Goal: Information Seeking & Learning: Learn about a topic

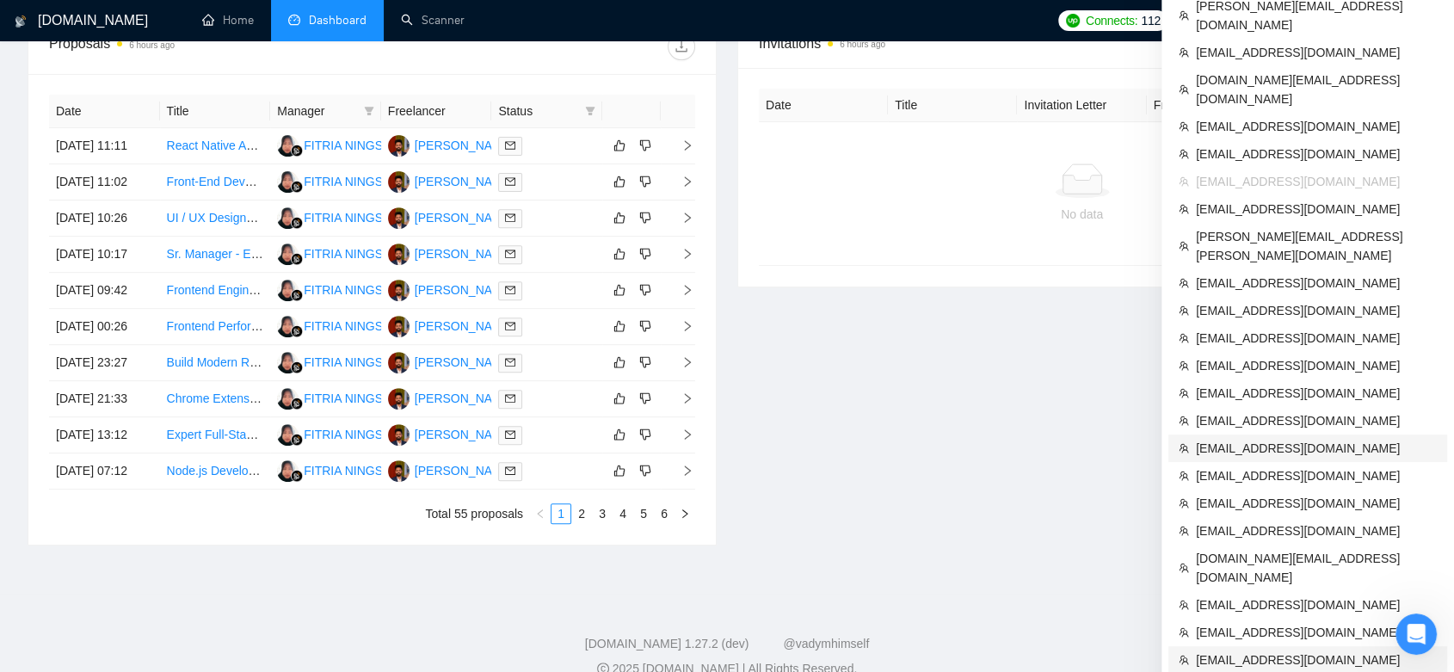
scroll to position [805, 0]
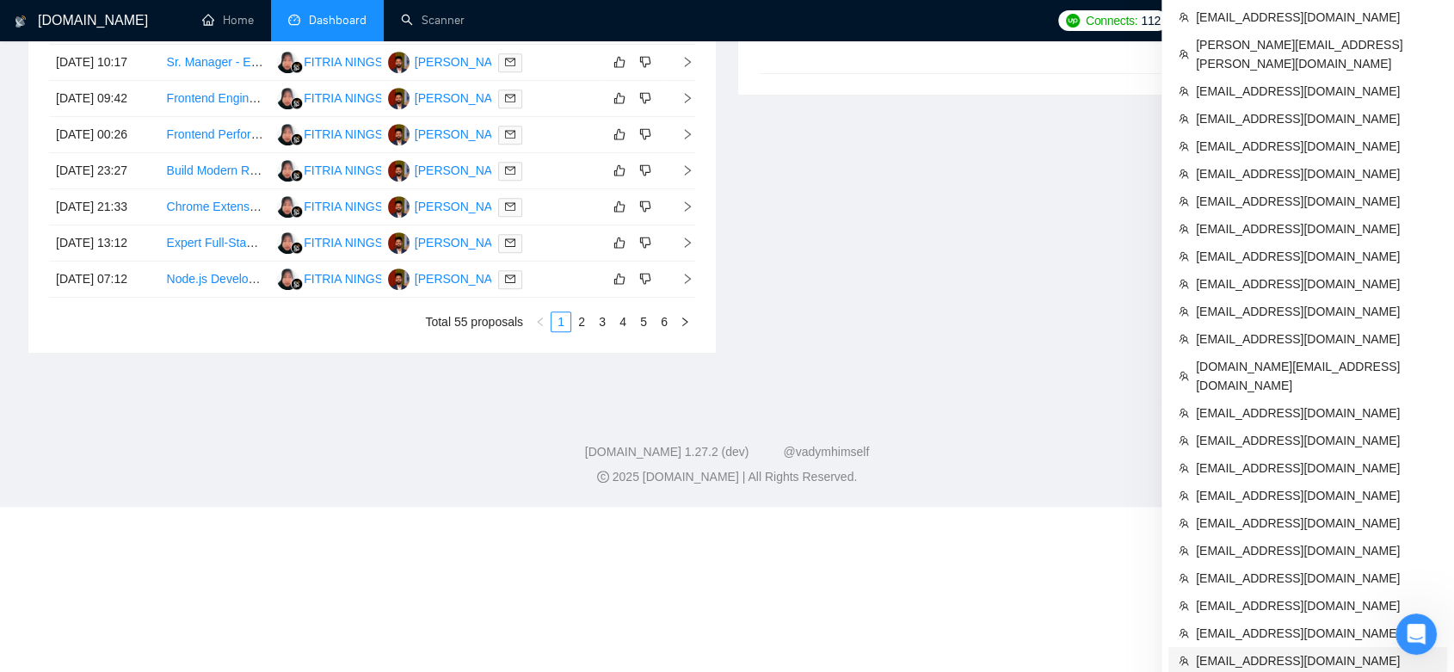
click at [1332, 647] on li "[EMAIL_ADDRESS][DOMAIN_NAME]" at bounding box center [1307, 661] width 279 height 28
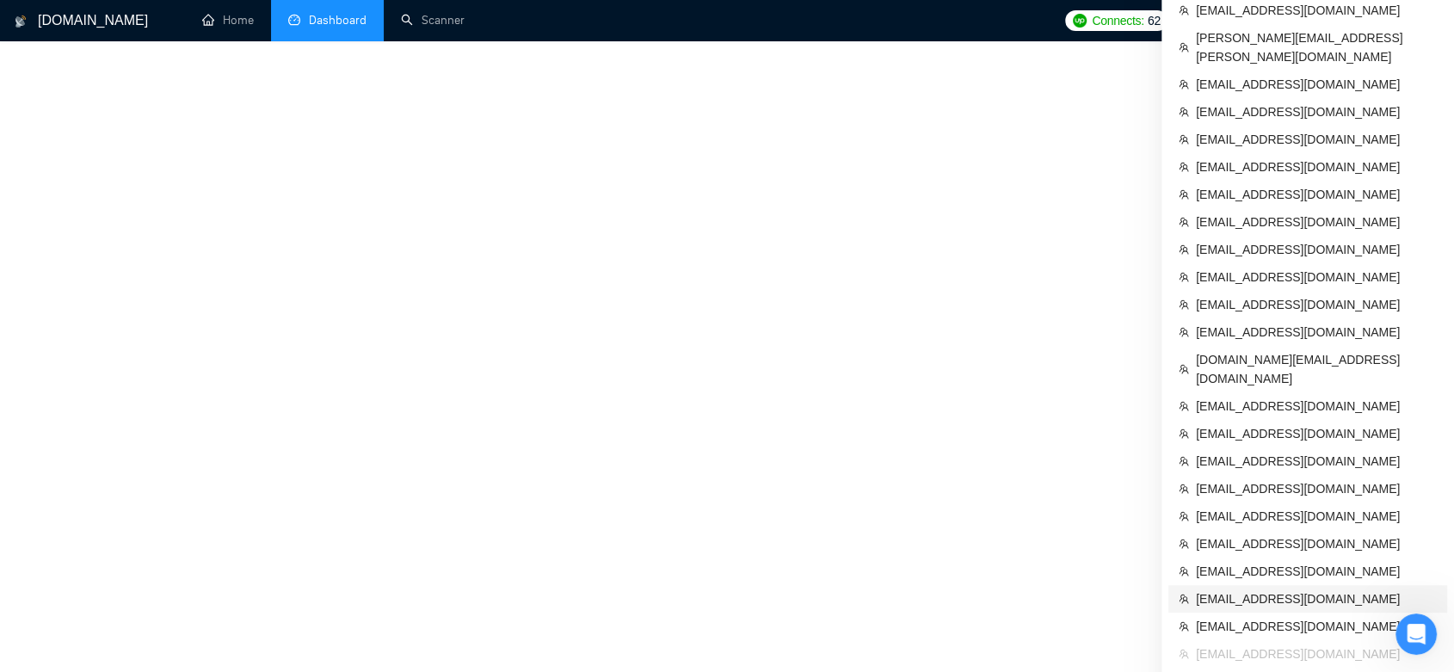
scroll to position [680, 0]
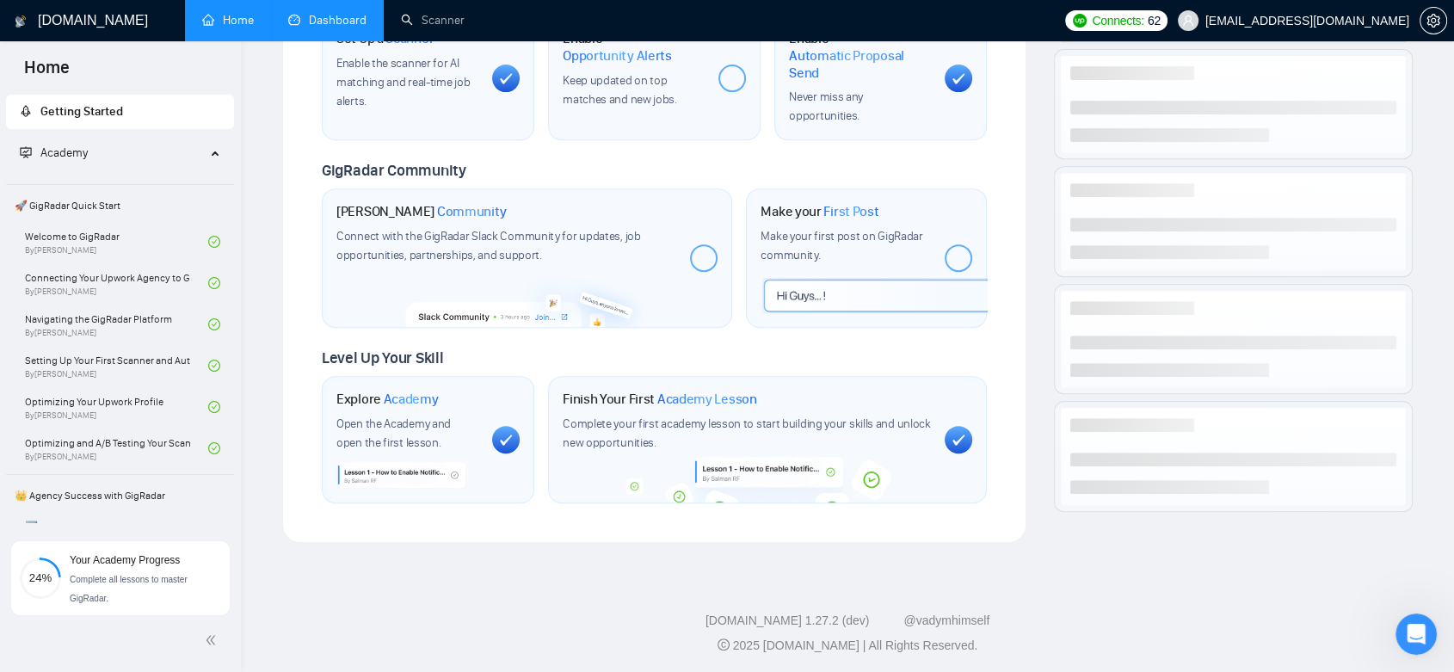
click at [313, 15] on link "Dashboard" at bounding box center [327, 20] width 78 height 15
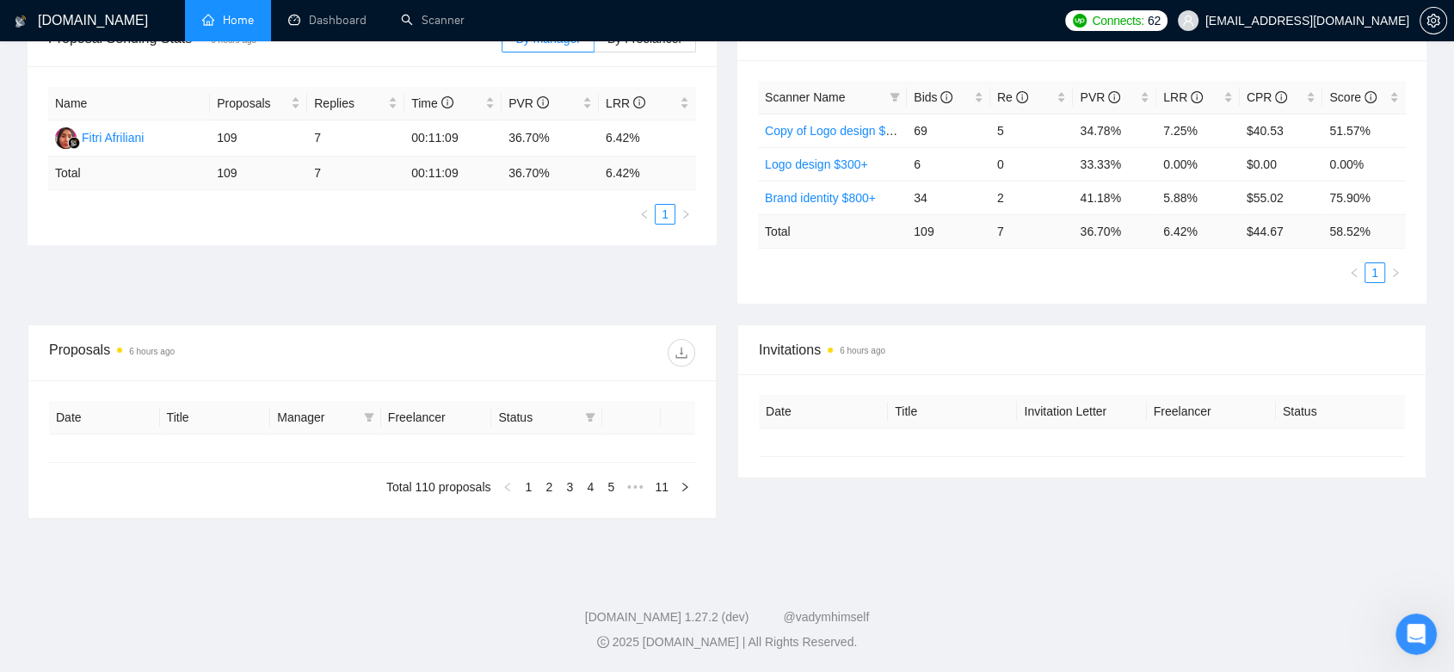
scroll to position [289, 0]
type input "[DATE]"
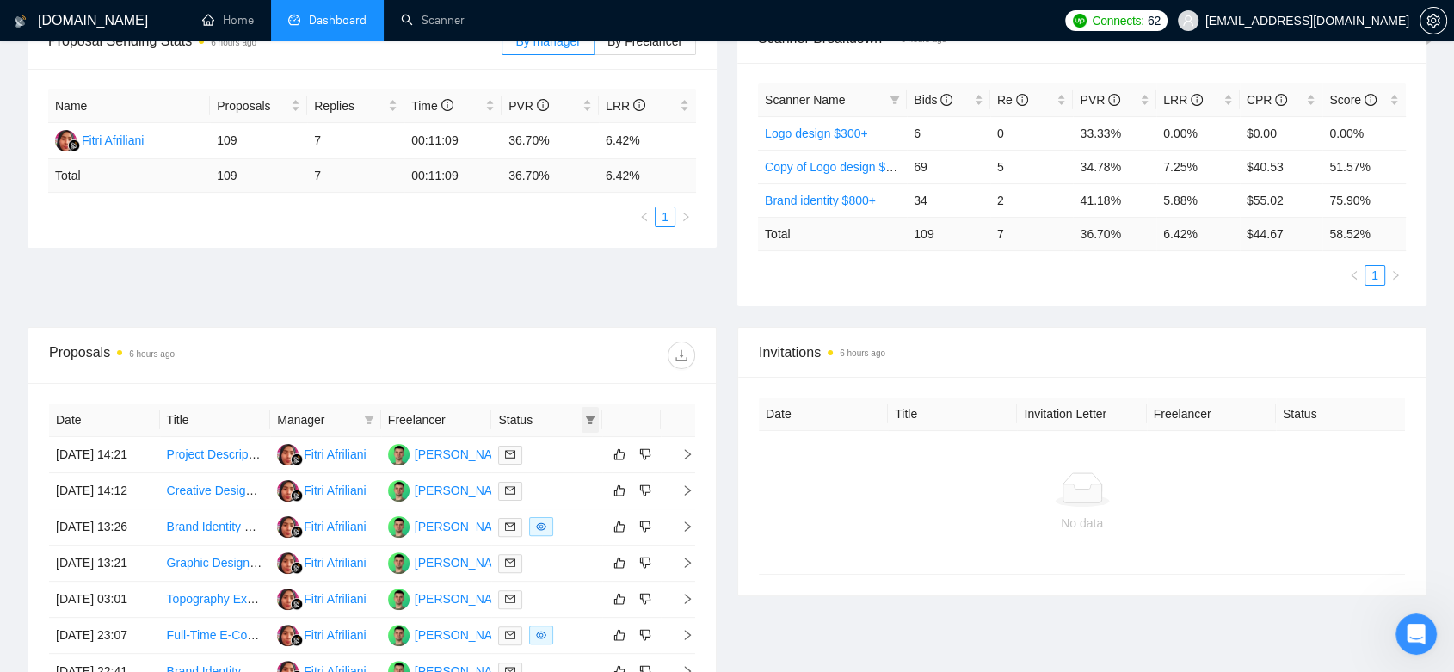
click at [587, 421] on icon "filter" at bounding box center [590, 420] width 10 height 10
click at [516, 445] on input "checkbox" at bounding box center [513, 452] width 14 height 14
checkbox input "true"
click at [593, 508] on div "Reset OK" at bounding box center [546, 513] width 103 height 34
click at [579, 508] on span "OK" at bounding box center [576, 513] width 17 height 19
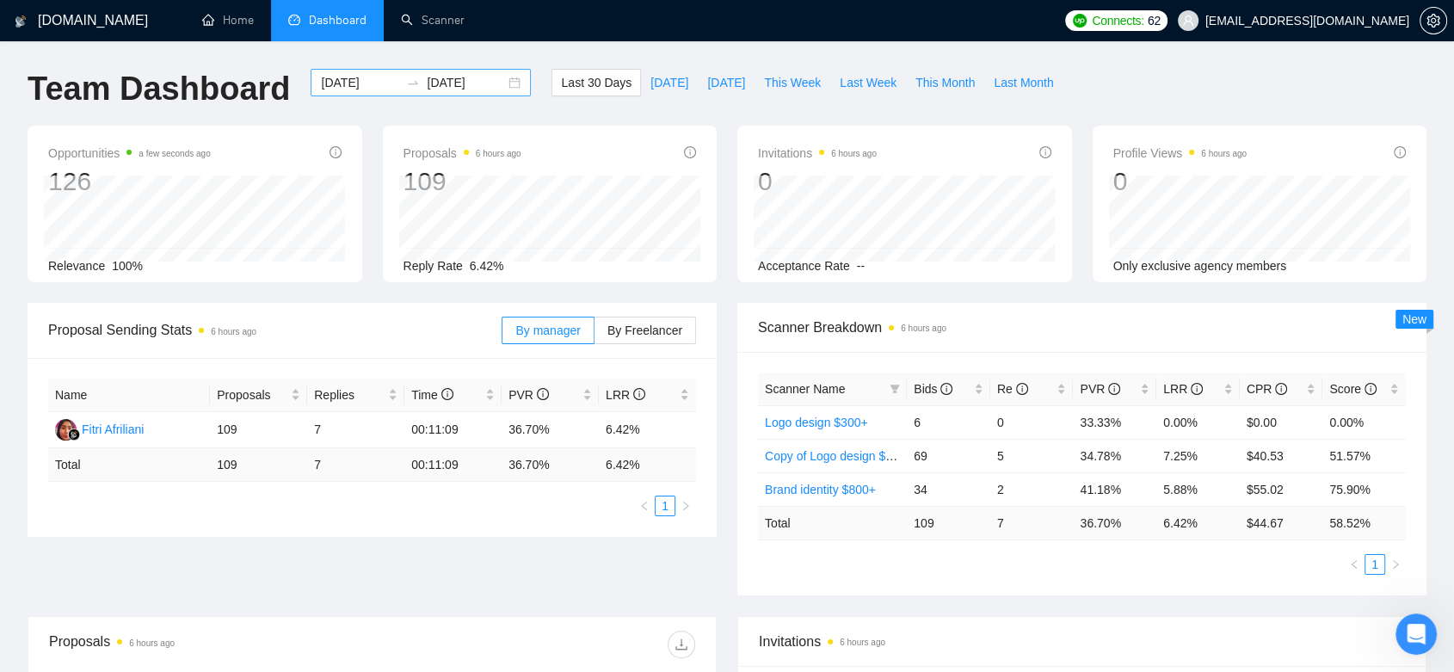
click at [495, 84] on div "[DATE] [DATE]" at bounding box center [421, 83] width 220 height 28
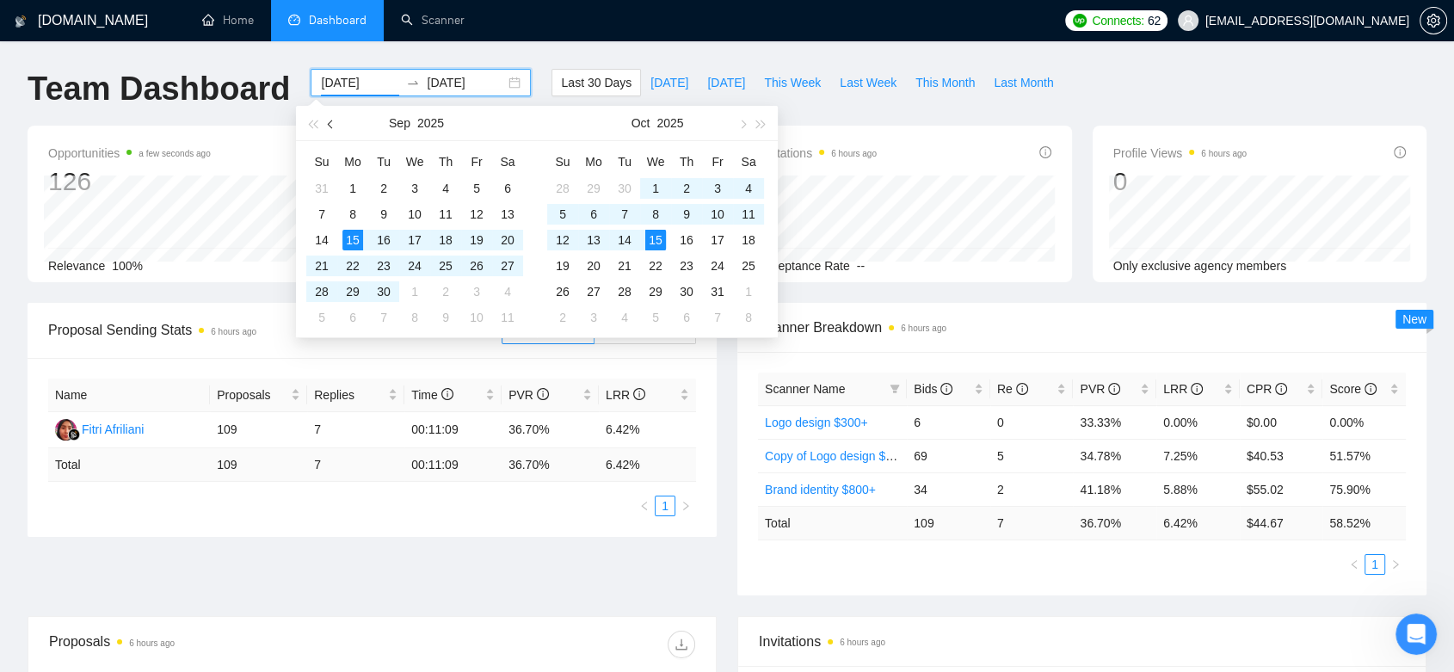
click at [335, 126] on button "button" at bounding box center [331, 123] width 19 height 34
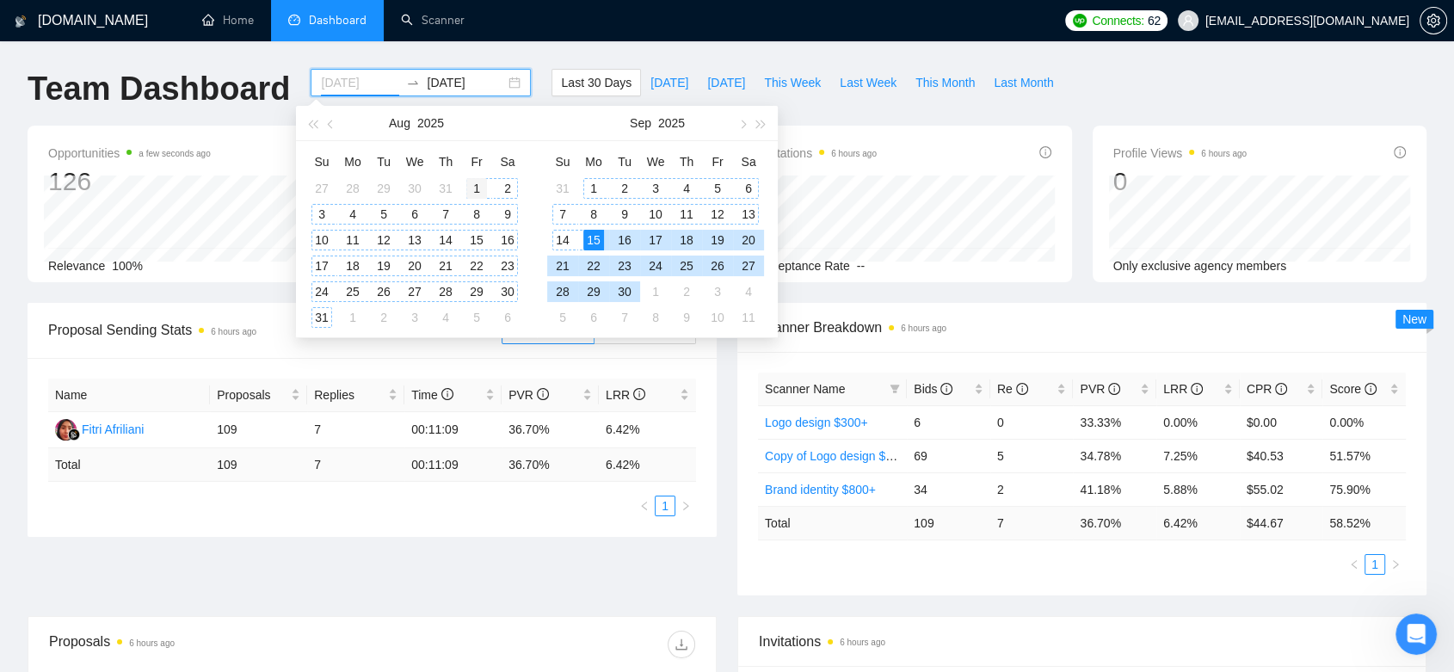
type input "[DATE]"
click at [471, 189] on div "1" at bounding box center [476, 188] width 21 height 21
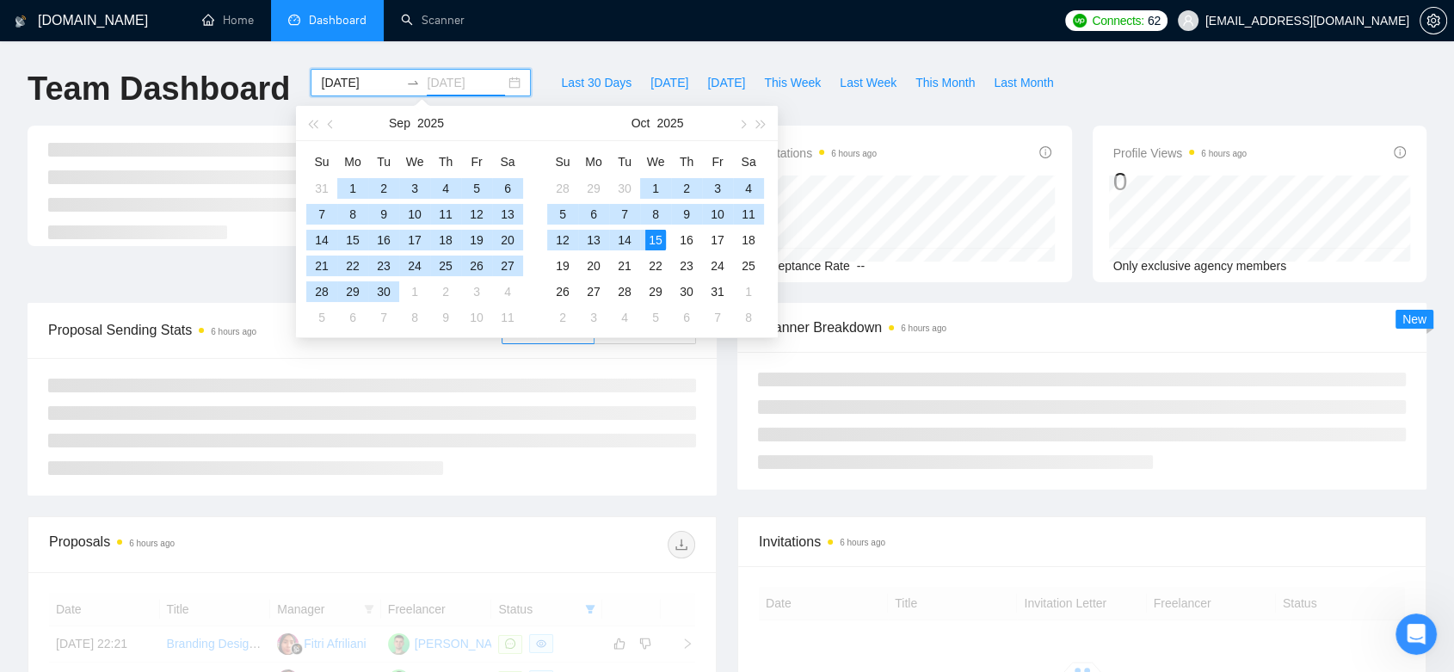
click at [655, 244] on div "15" at bounding box center [655, 240] width 21 height 21
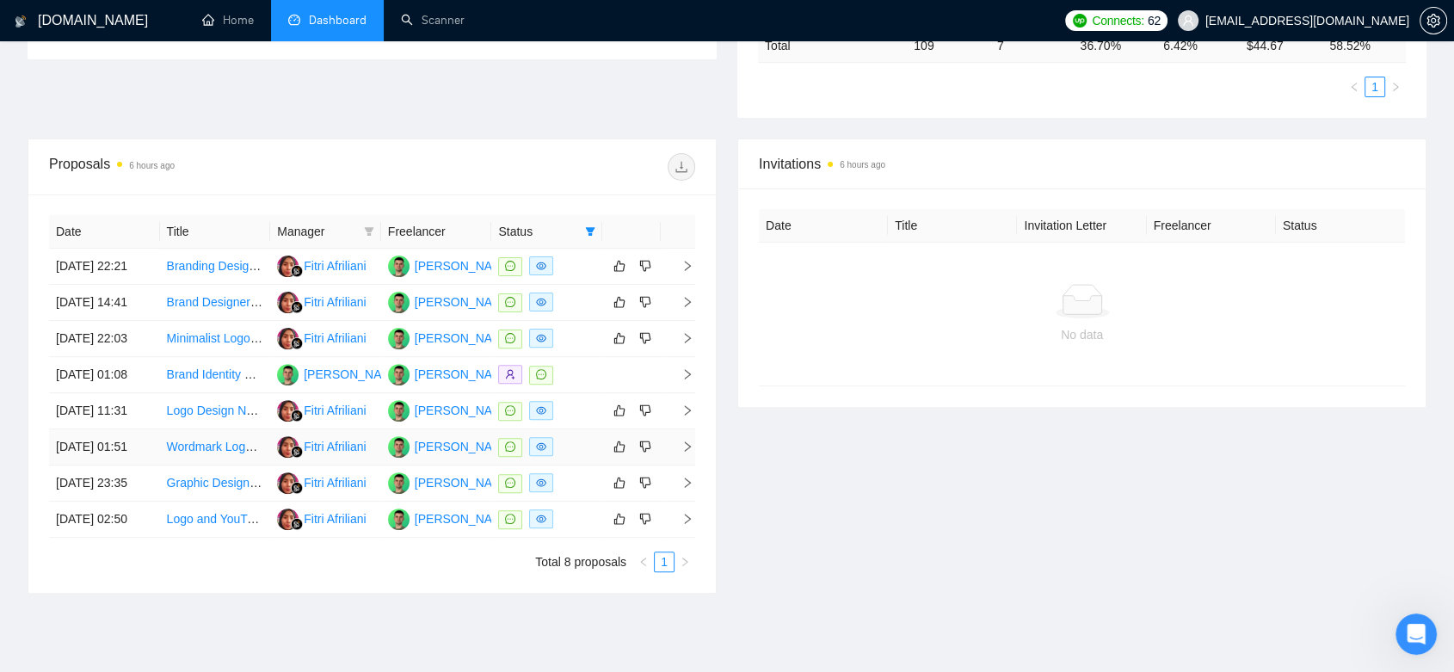
scroll to position [680, 0]
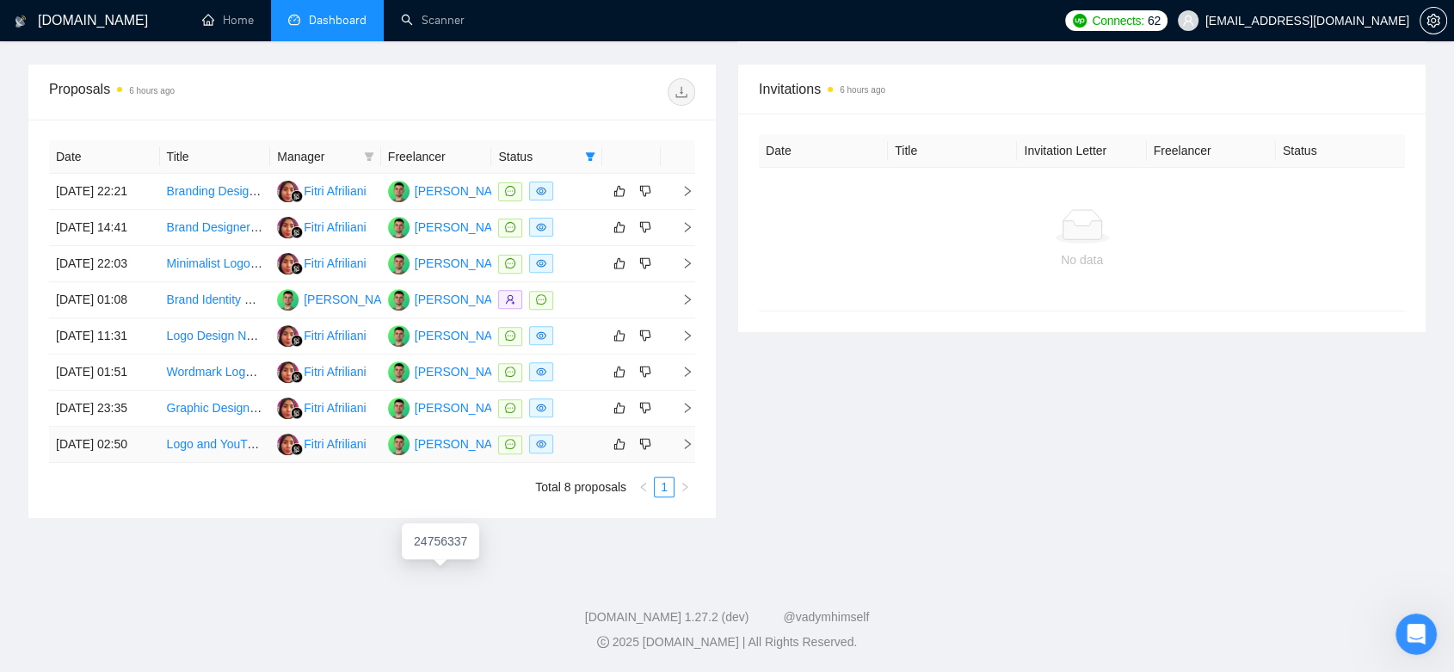
click at [453, 446] on div "[PERSON_NAME]" at bounding box center [464, 443] width 99 height 19
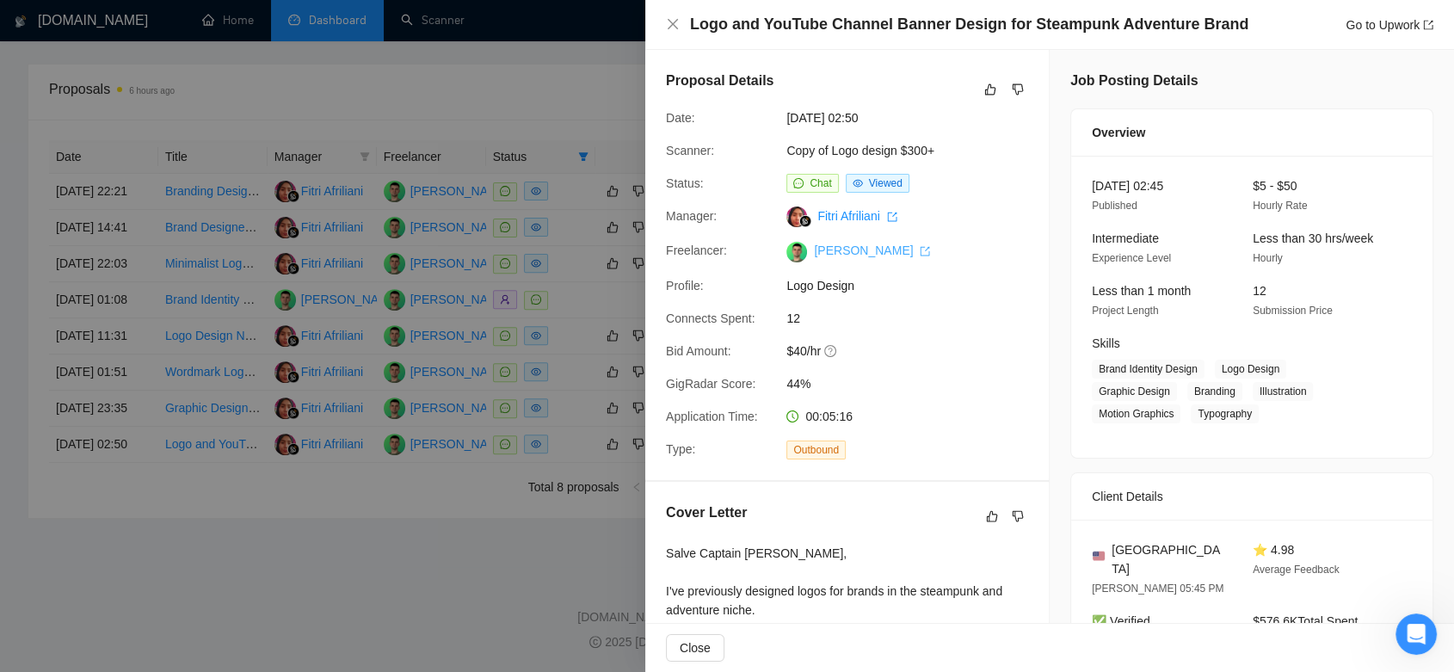
click at [854, 247] on link "[PERSON_NAME]" at bounding box center [872, 250] width 116 height 14
click at [356, 547] on div at bounding box center [727, 336] width 1454 height 672
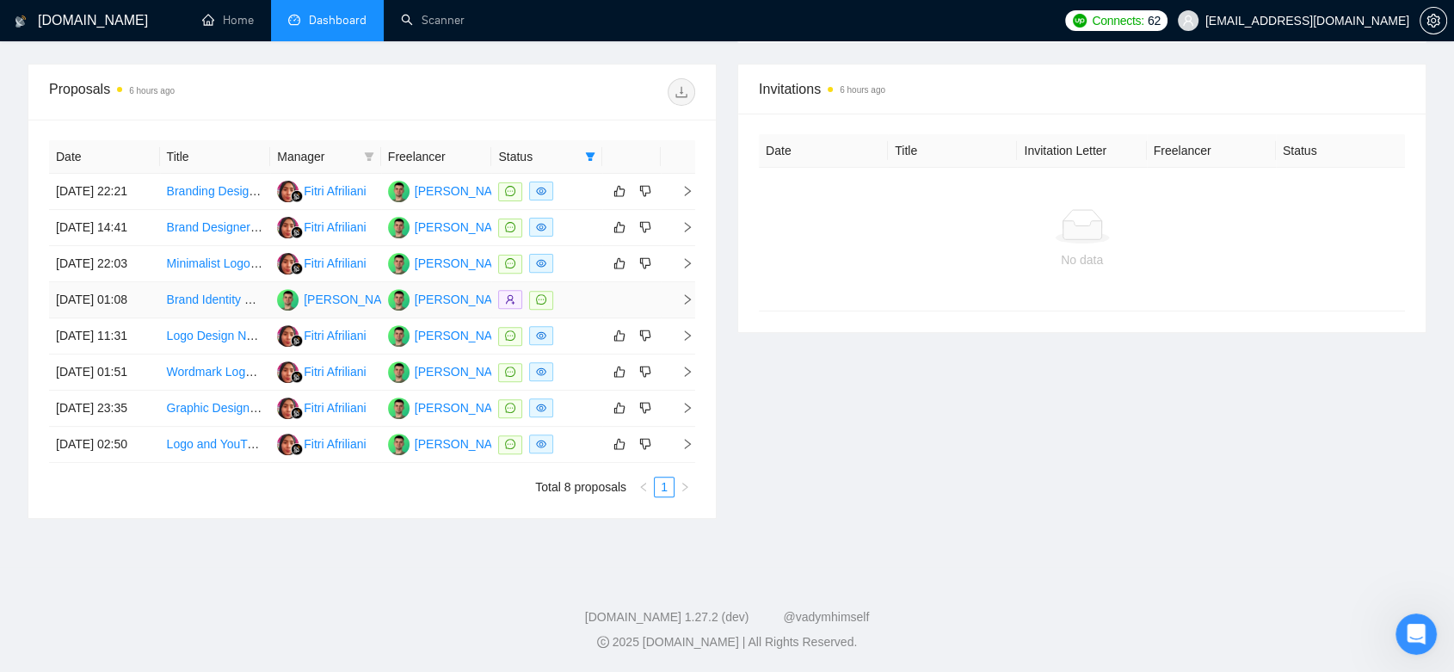
scroll to position [585, 0]
click at [243, 354] on td "Logo Design Needed for Clothing Merchandise Line" at bounding box center [215, 336] width 111 height 36
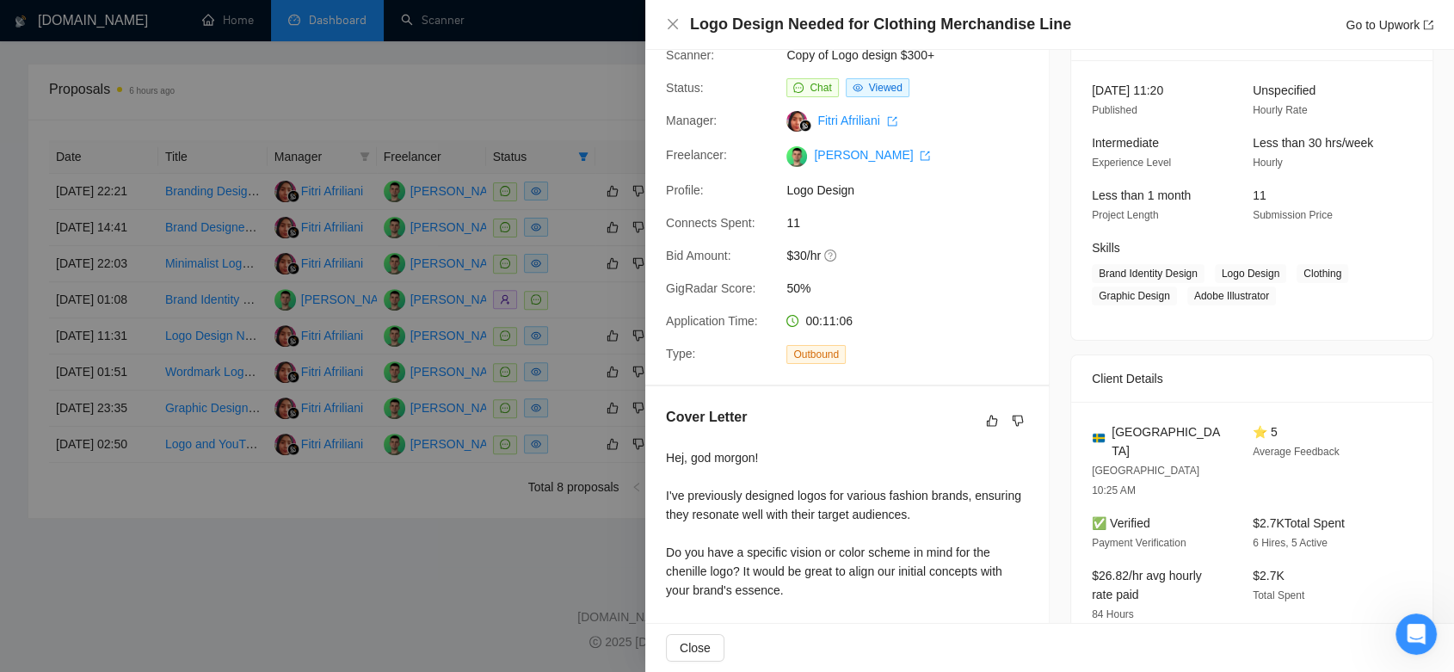
scroll to position [0, 0]
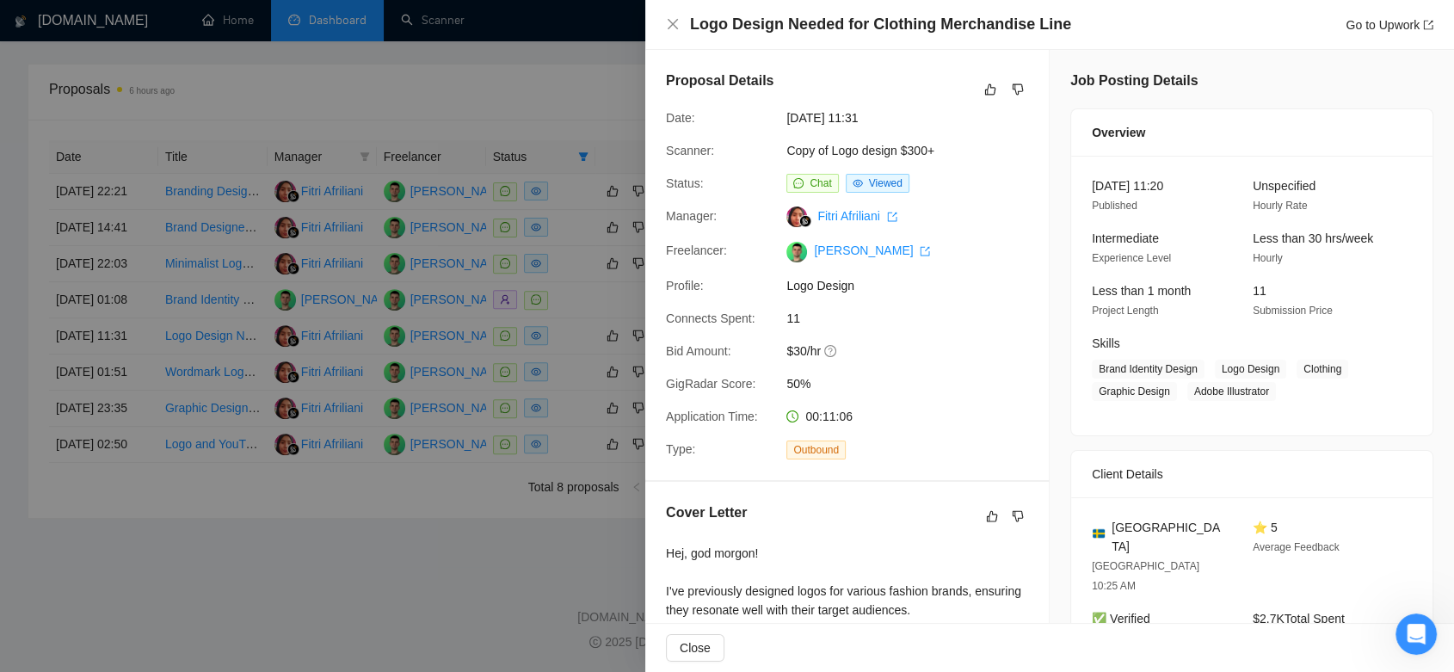
click at [446, 603] on div at bounding box center [727, 336] width 1454 height 672
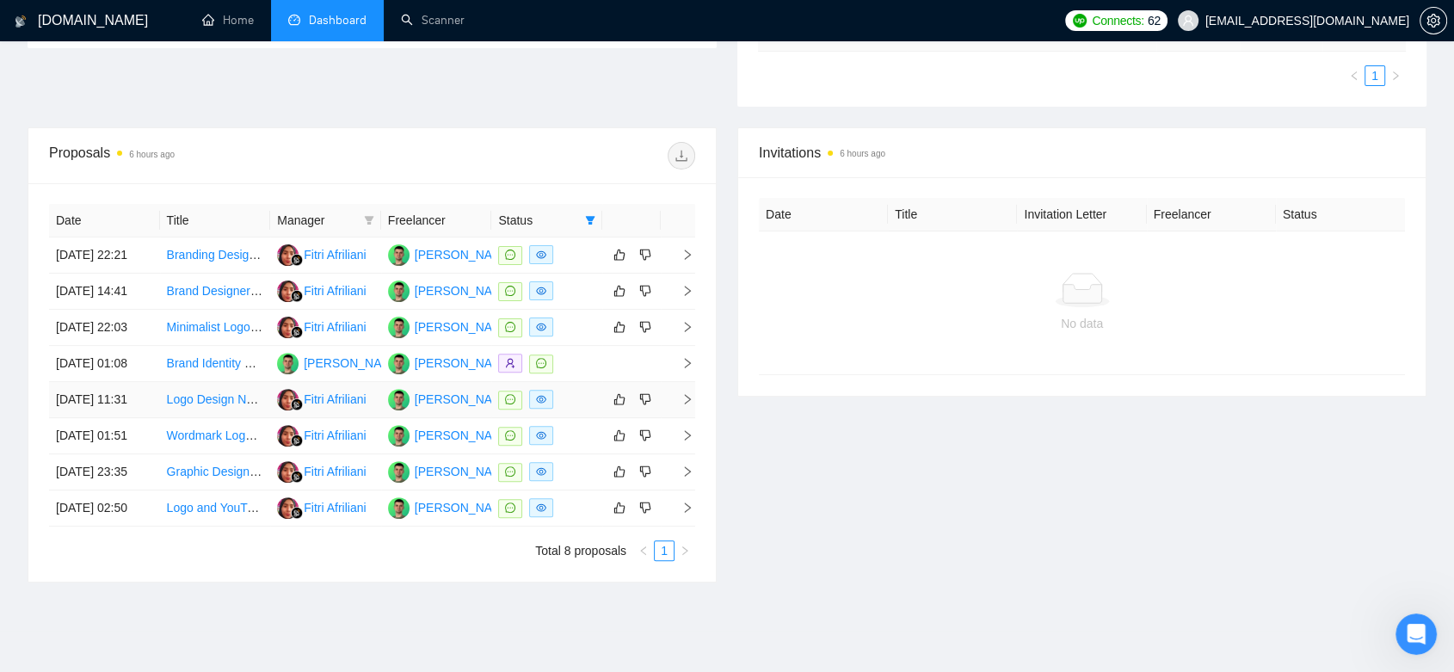
scroll to position [585, 0]
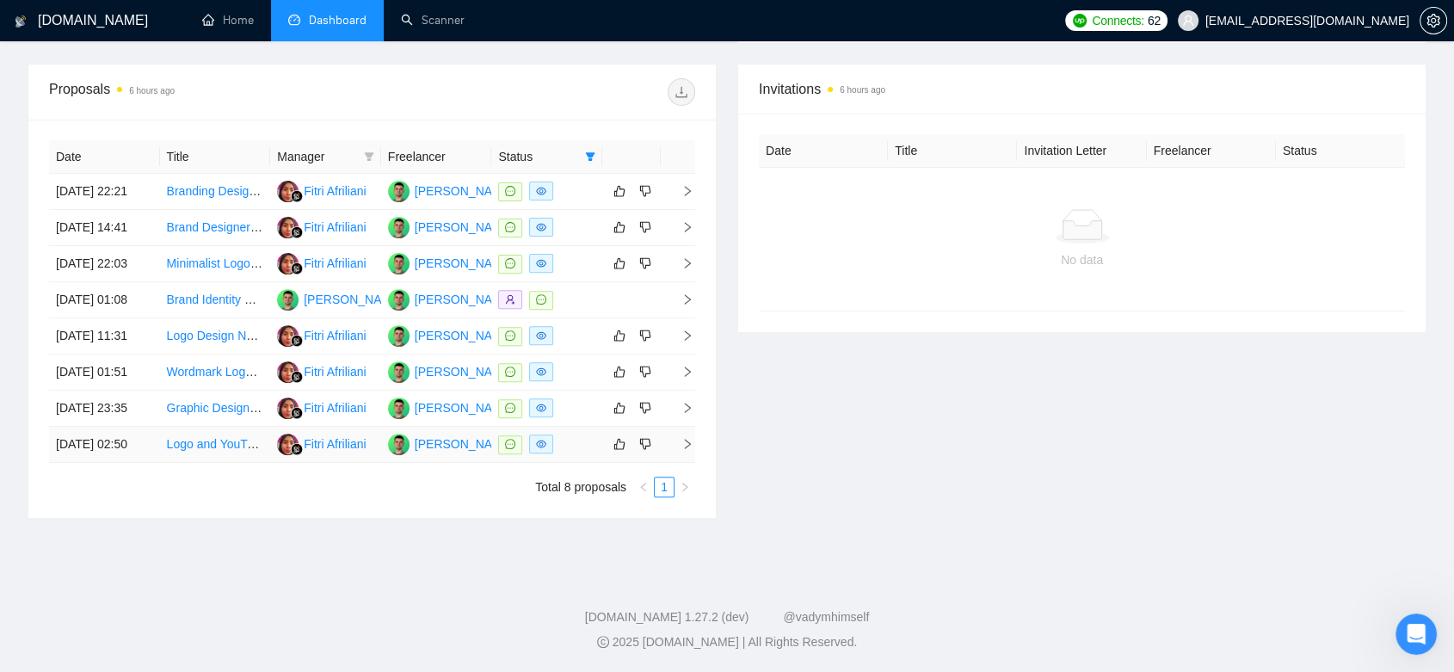
click at [236, 451] on link "Logo and YouTube Channel Banner Design for Steampunk Adventure Brand" at bounding box center [370, 444] width 407 height 14
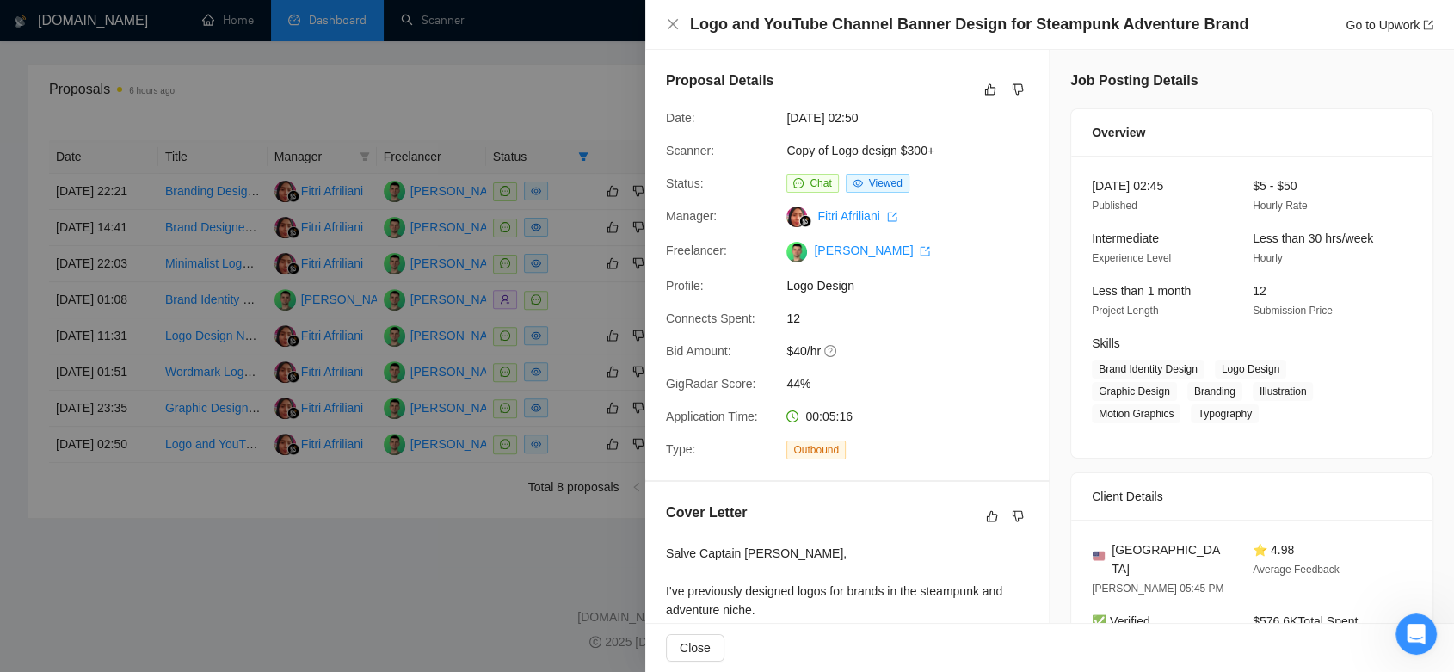
click at [400, 655] on div at bounding box center [727, 336] width 1454 height 672
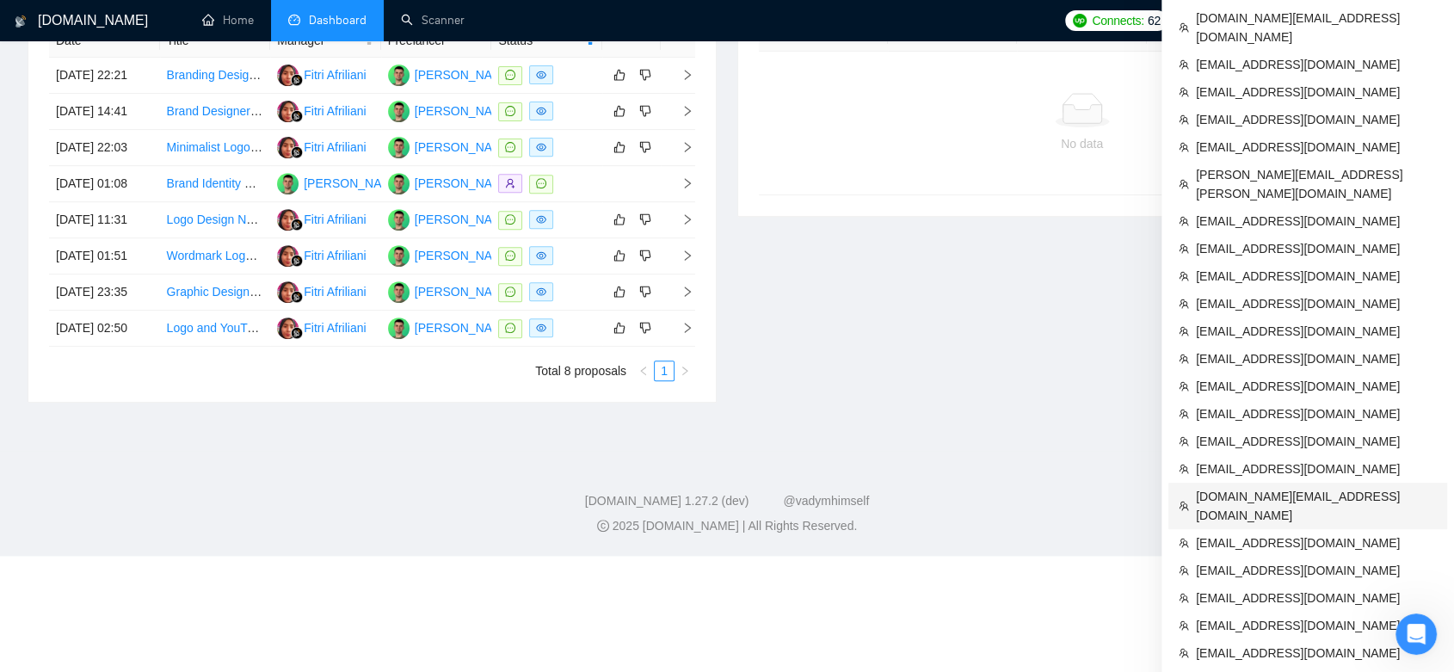
scroll to position [764, 0]
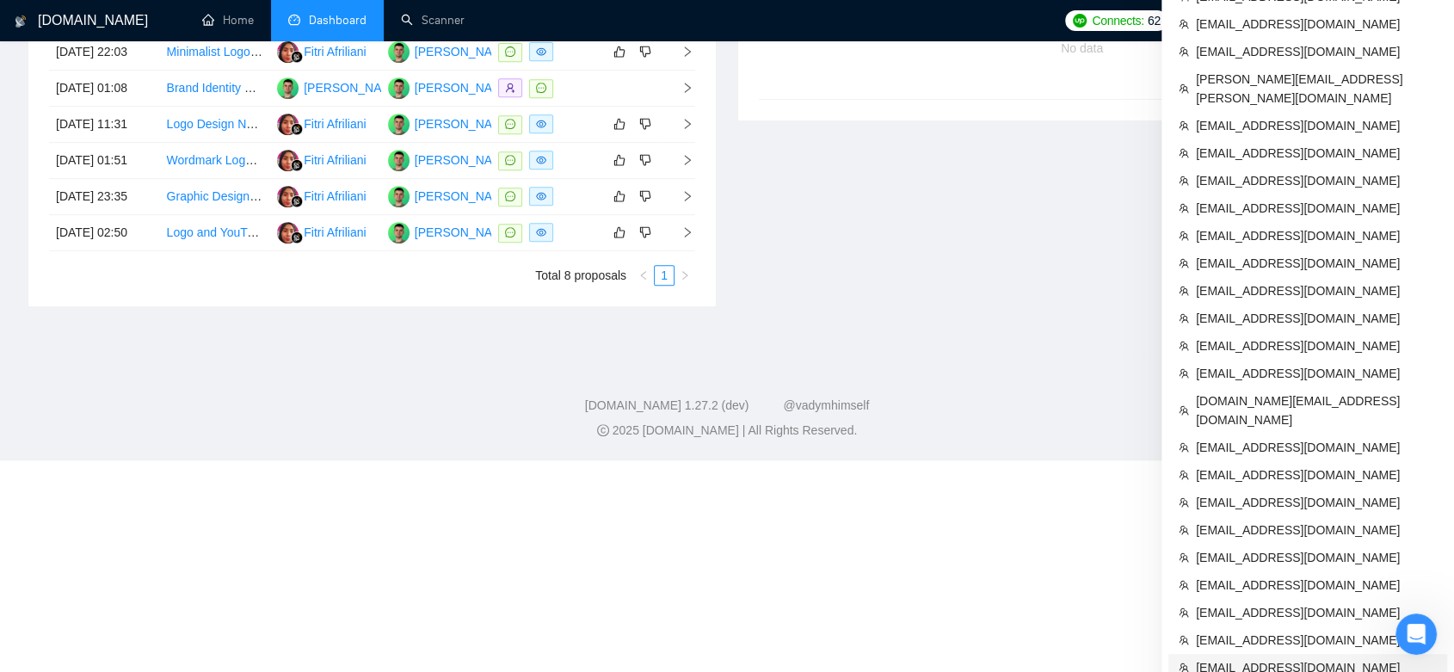
click at [1300, 658] on span "[EMAIL_ADDRESS][DOMAIN_NAME]" at bounding box center [1316, 667] width 241 height 19
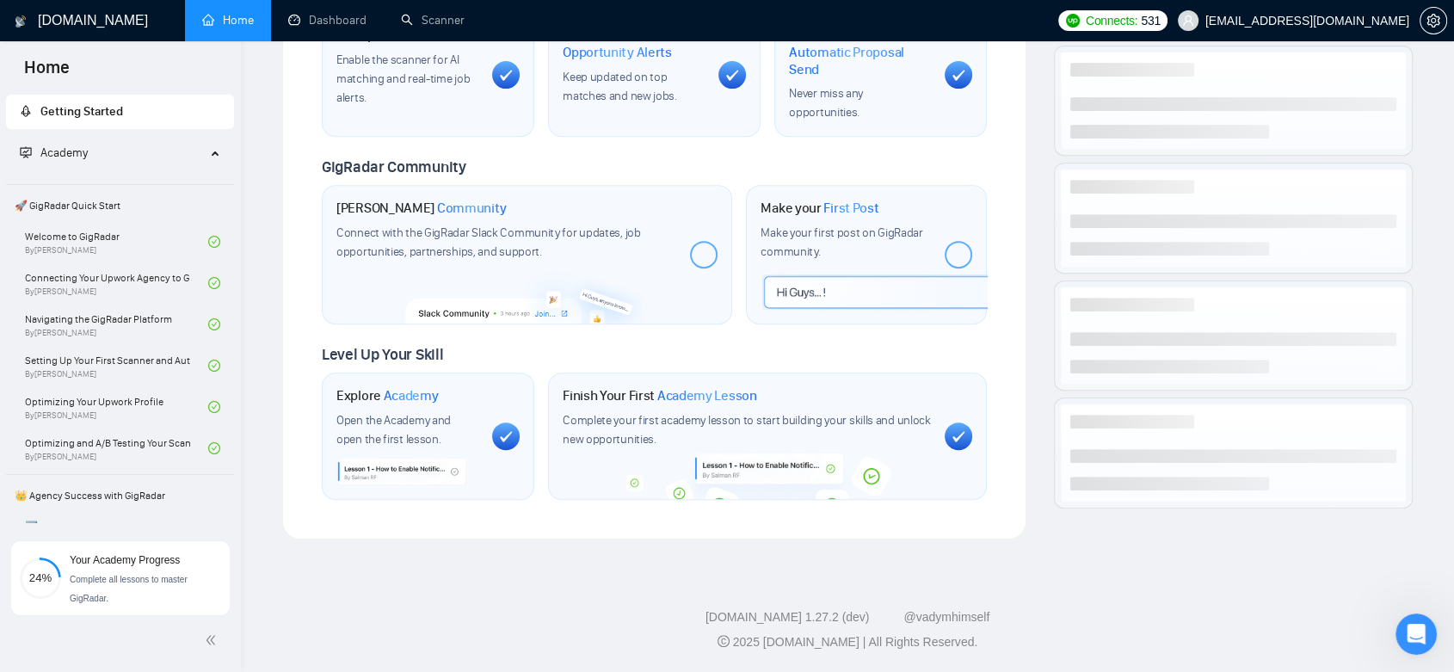
scroll to position [798, 0]
click at [340, 22] on link "Dashboard" at bounding box center [327, 20] width 78 height 15
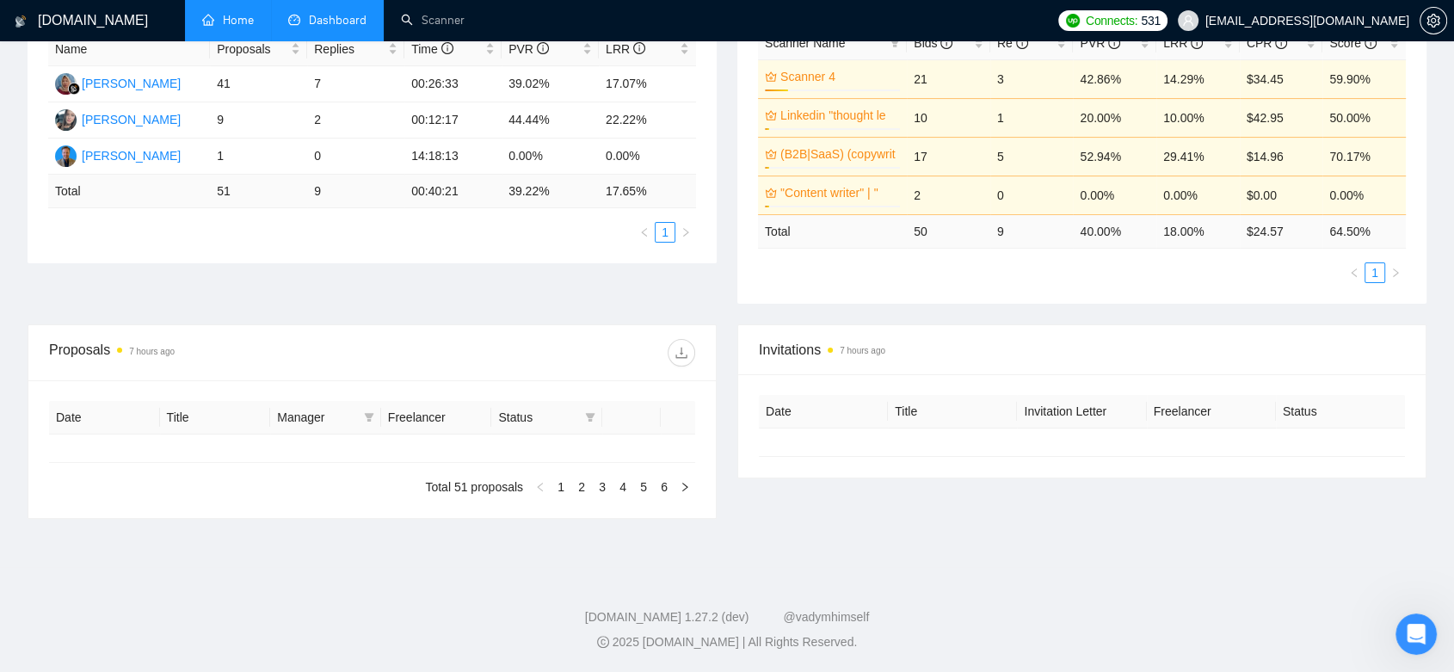
type input "[DATE]"
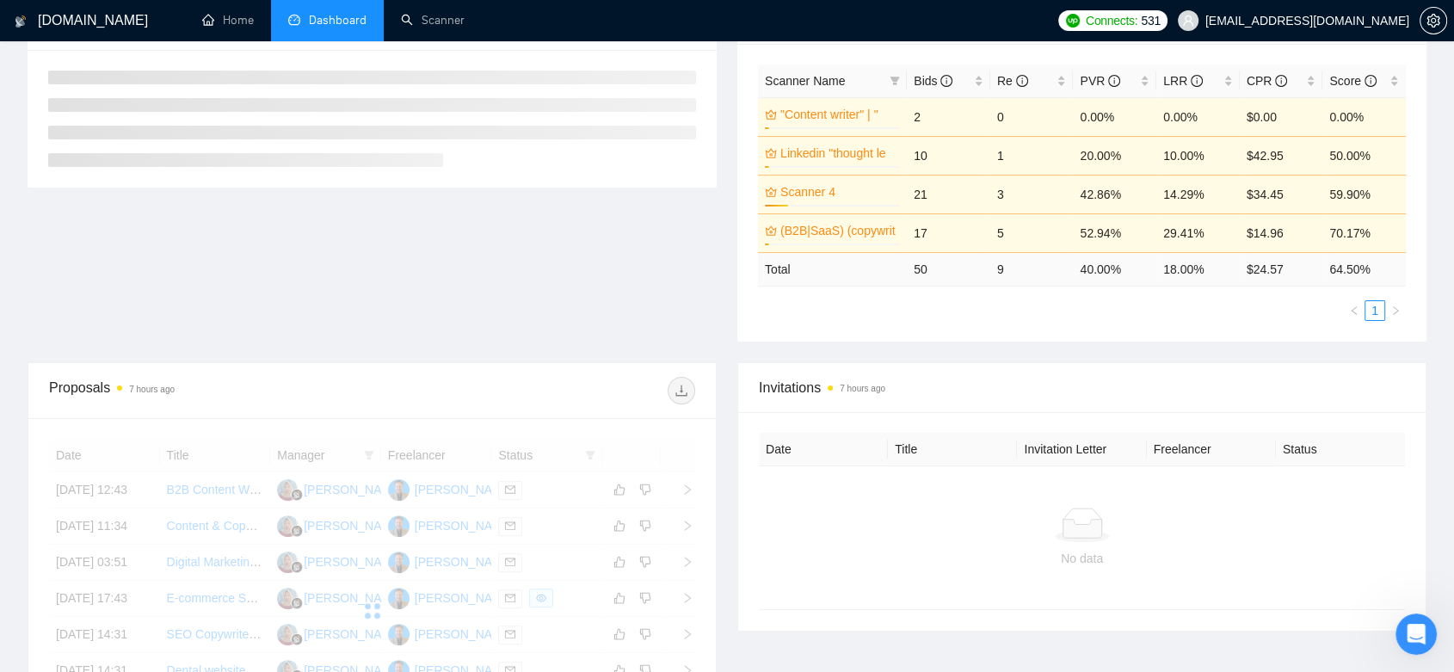
scroll to position [344, 0]
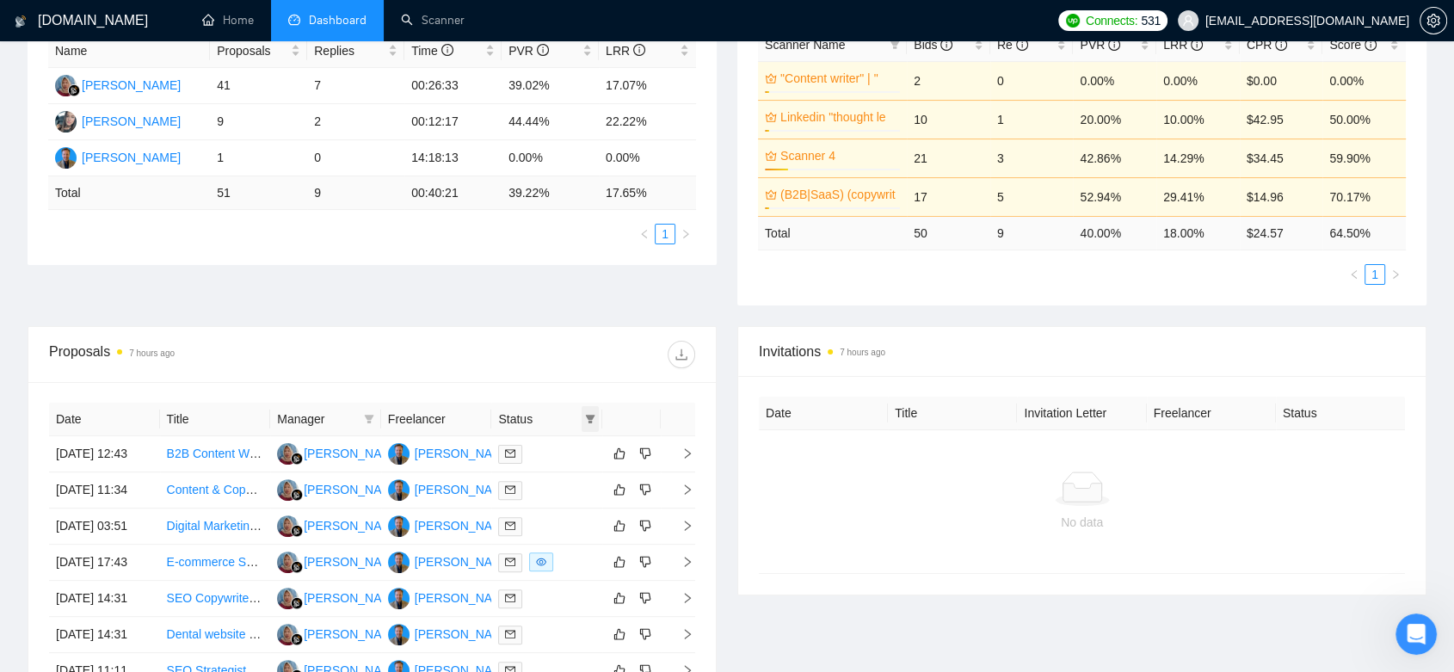
click at [596, 415] on span at bounding box center [590, 419] width 17 height 26
click at [523, 450] on span "Chat" at bounding box center [536, 451] width 33 height 14
checkbox input "true"
click at [580, 514] on span "OK" at bounding box center [576, 512] width 17 height 19
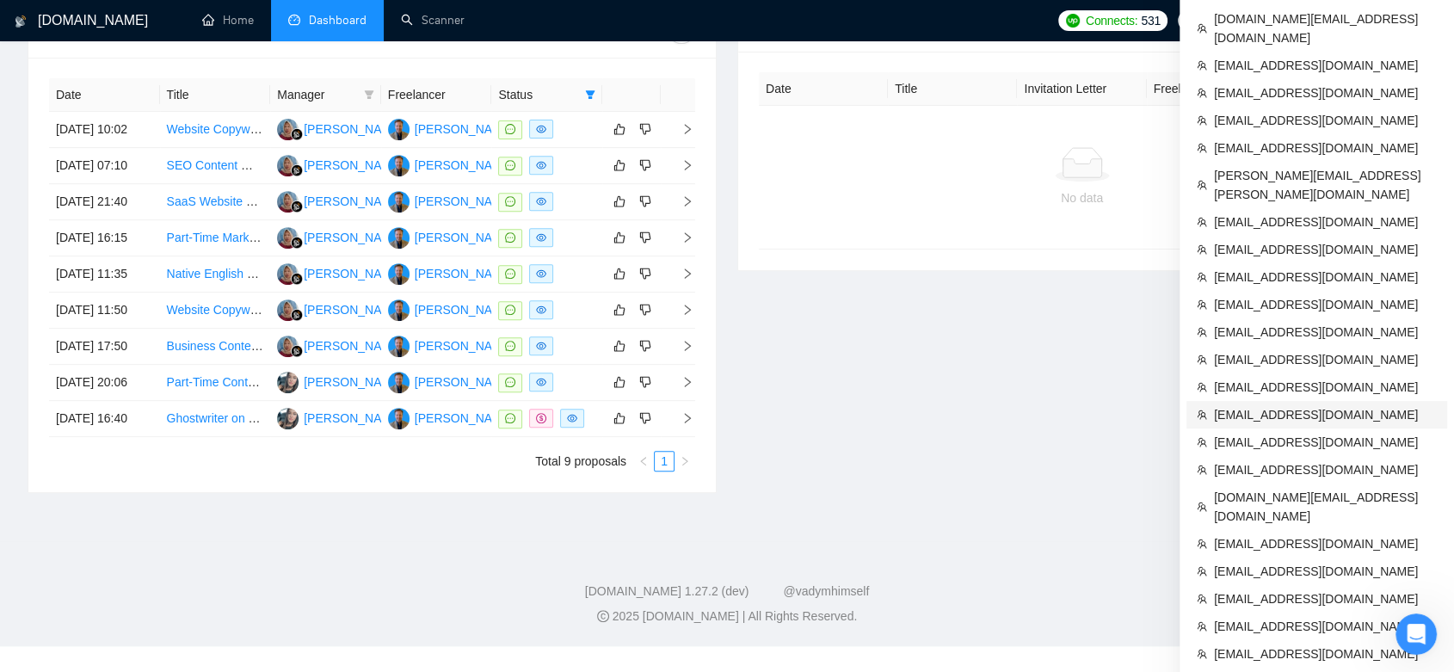
scroll to position [764, 0]
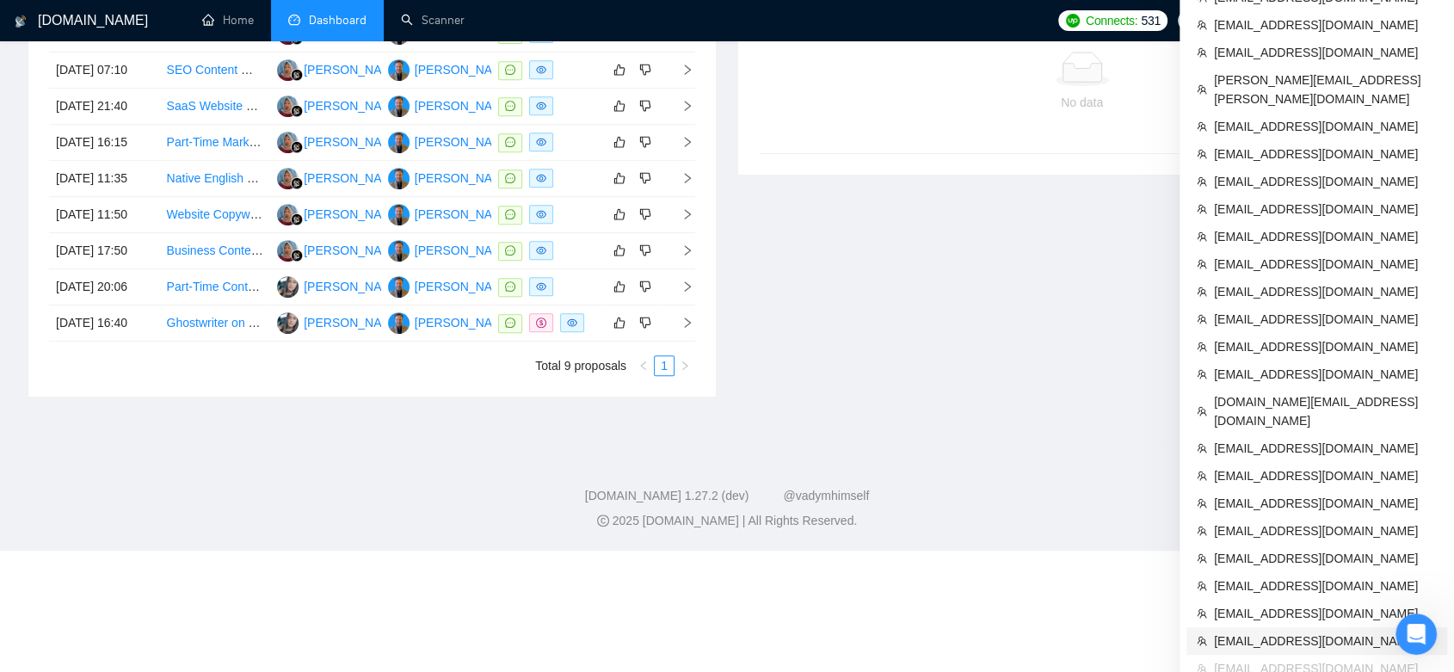
click at [1312, 631] on span "[EMAIL_ADDRESS][DOMAIN_NAME]" at bounding box center [1325, 640] width 223 height 19
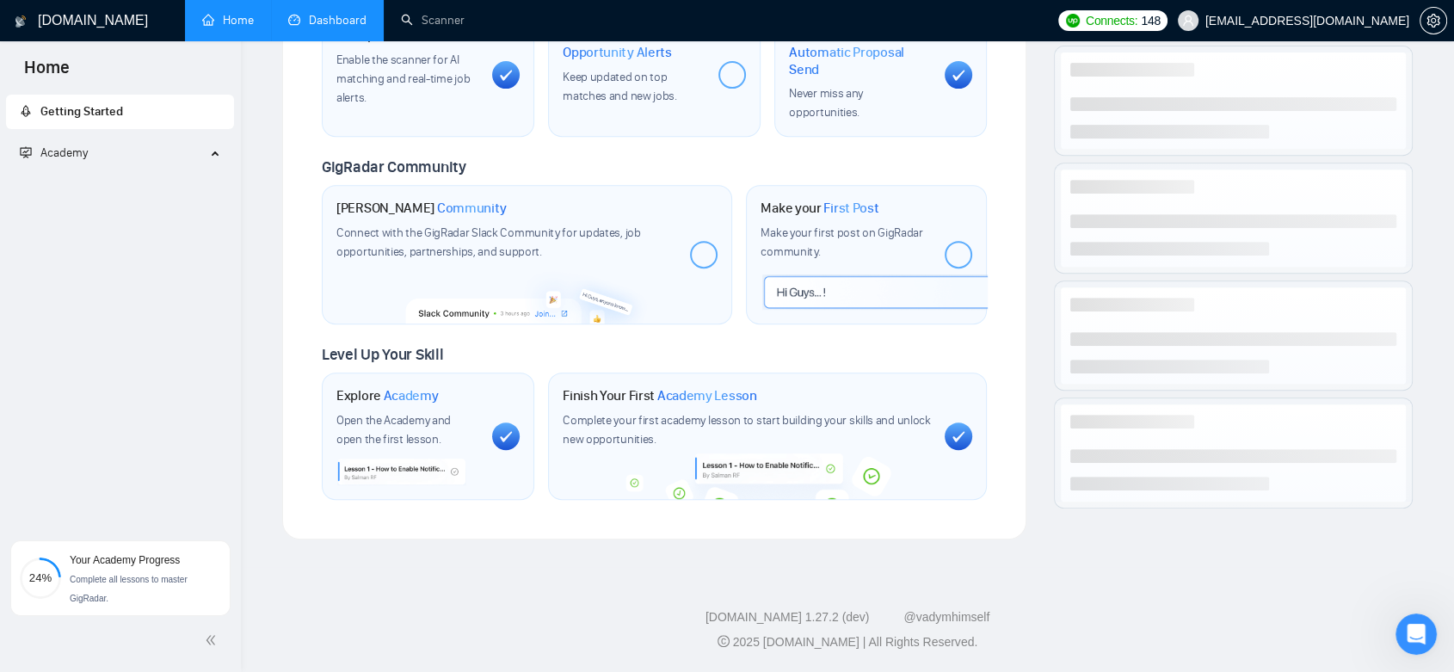
scroll to position [680, 0]
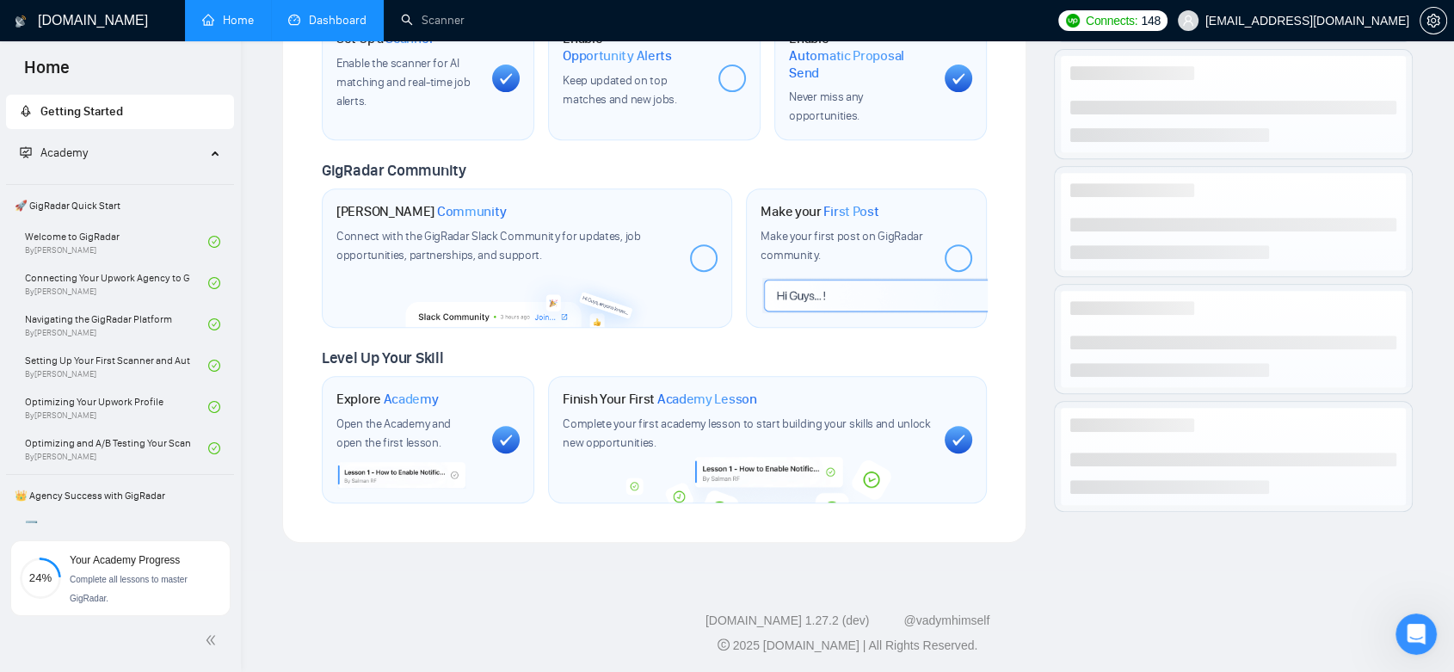
click at [334, 23] on link "Dashboard" at bounding box center [327, 20] width 78 height 15
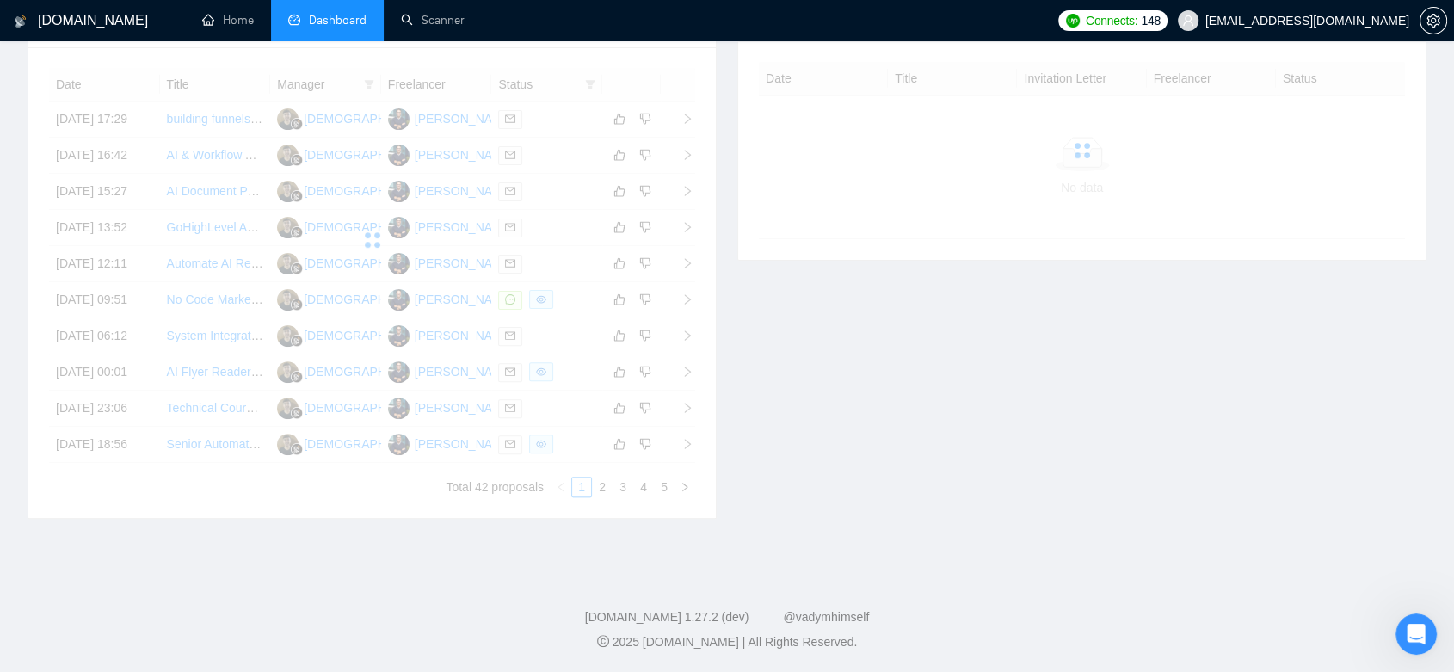
scroll to position [256, 0]
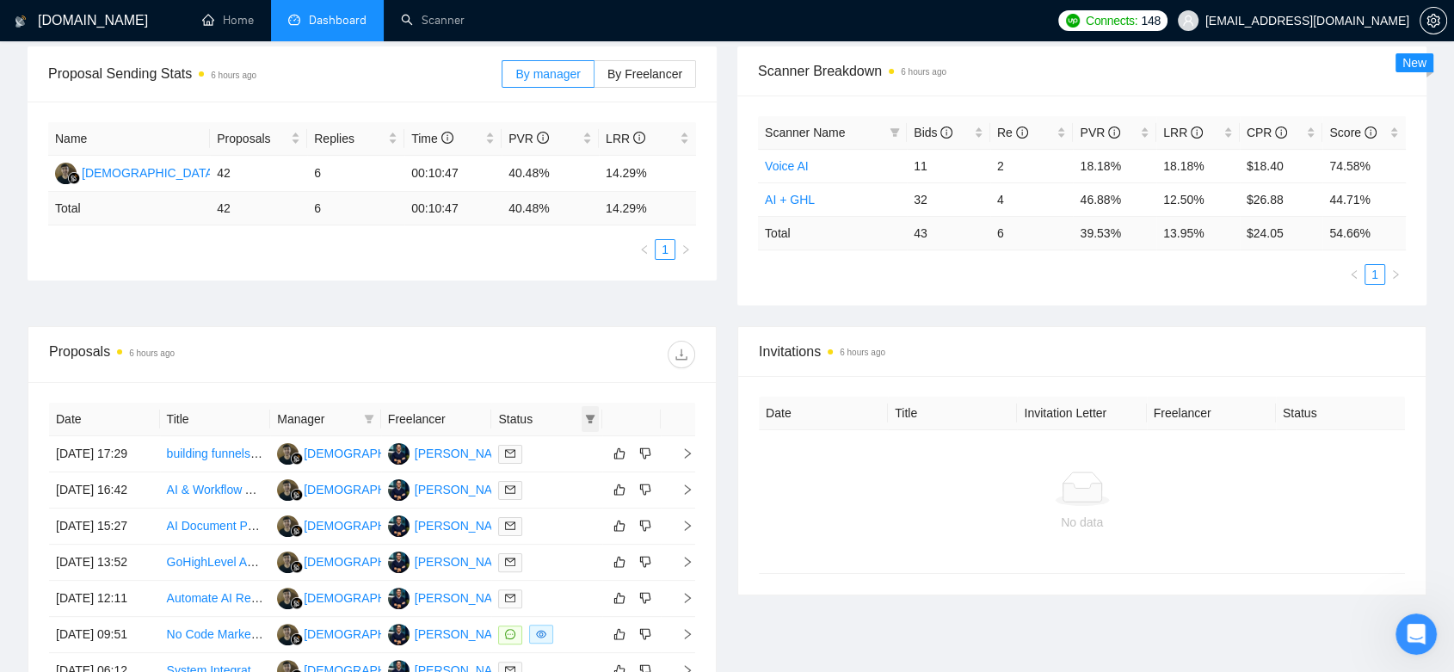
click at [597, 419] on span at bounding box center [590, 419] width 17 height 26
click at [509, 455] on input "checkbox" at bounding box center [513, 452] width 14 height 14
checkbox input "true"
click at [571, 510] on span "OK" at bounding box center [576, 513] width 17 height 19
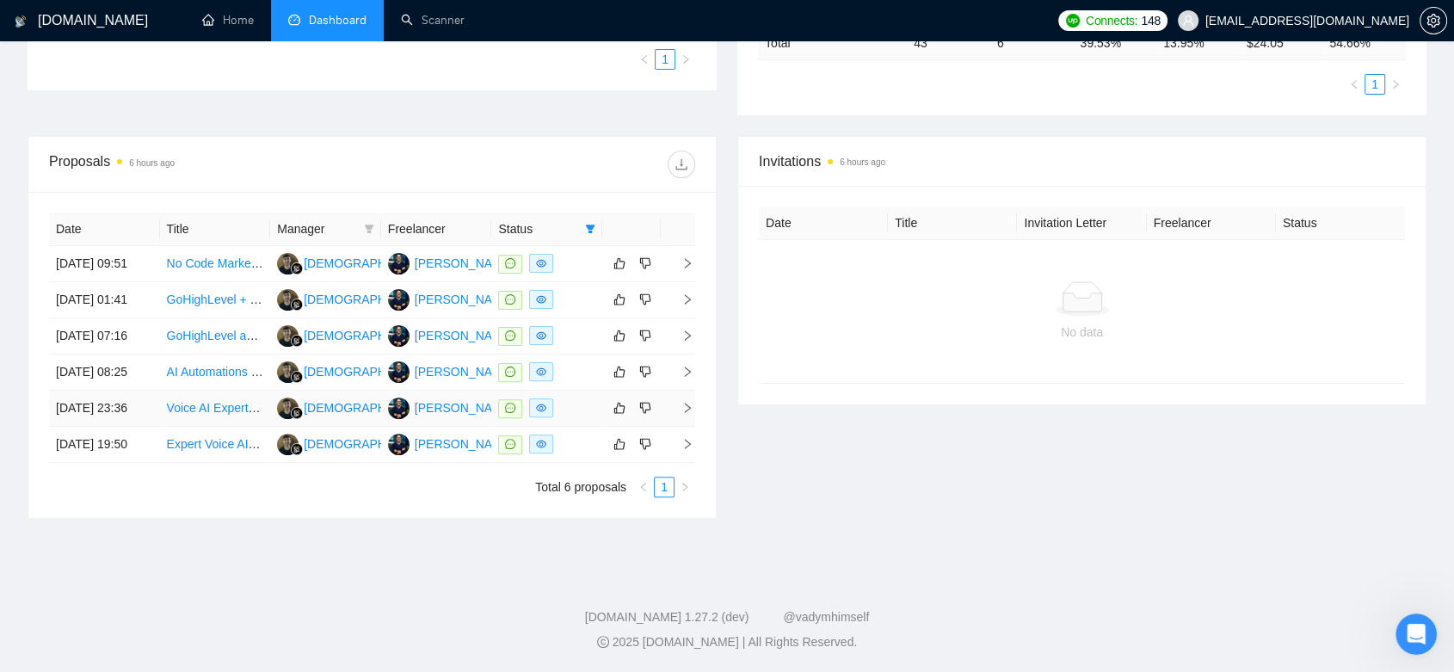
scroll to position [543, 0]
click at [461, 434] on div "[PERSON_NAME]" at bounding box center [464, 443] width 99 height 19
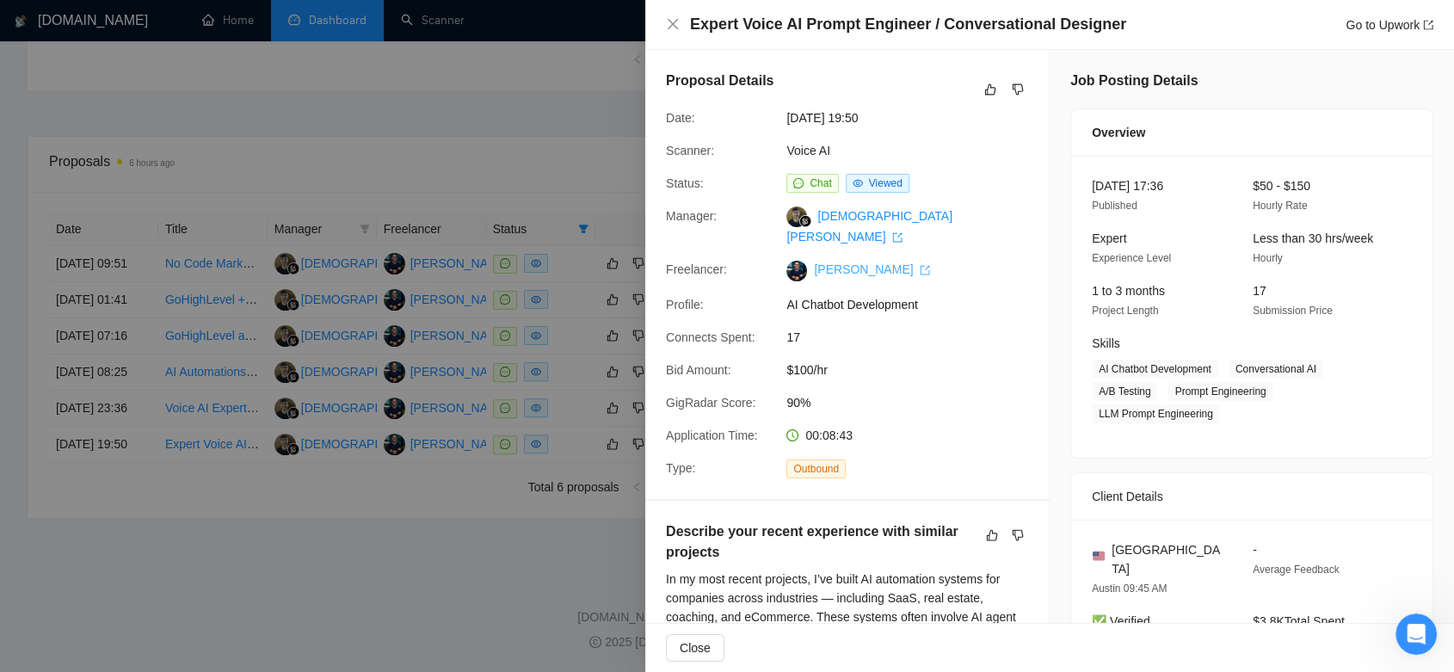
click at [856, 262] on link "[PERSON_NAME]" at bounding box center [872, 269] width 116 height 14
click at [360, 565] on div at bounding box center [727, 336] width 1454 height 672
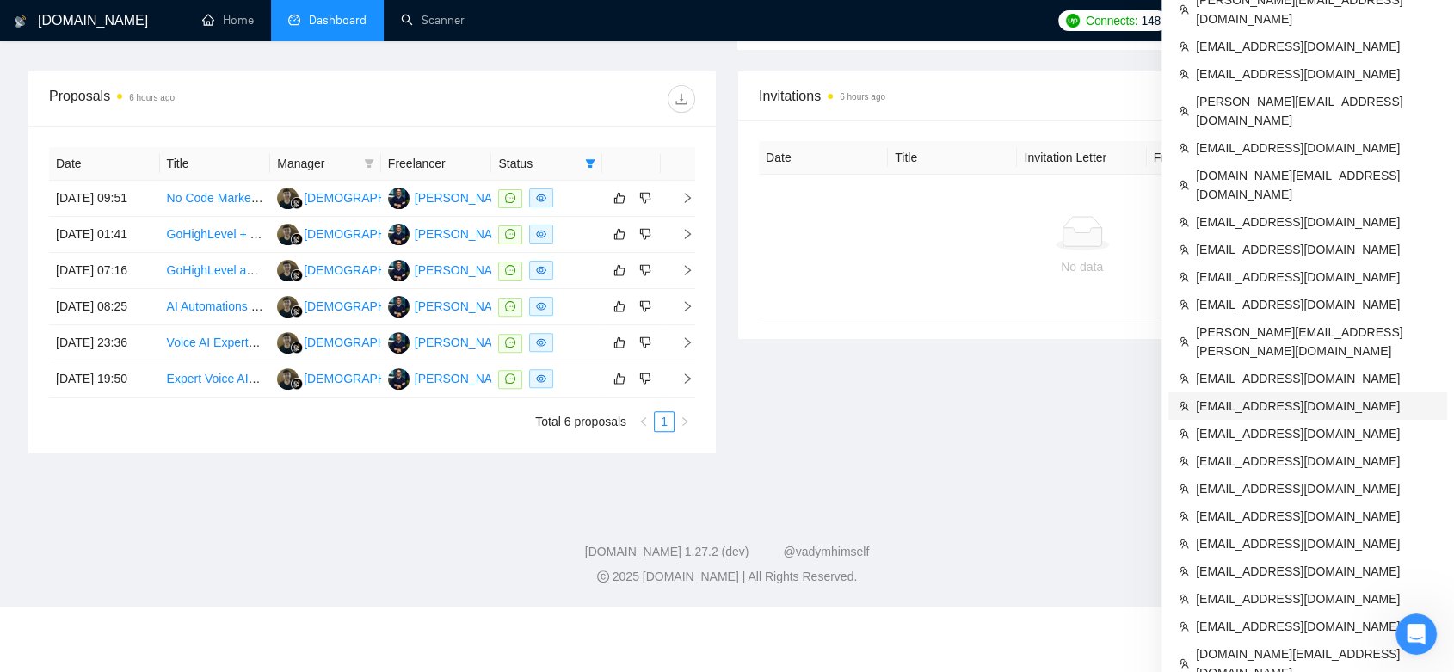
scroll to position [416, 0]
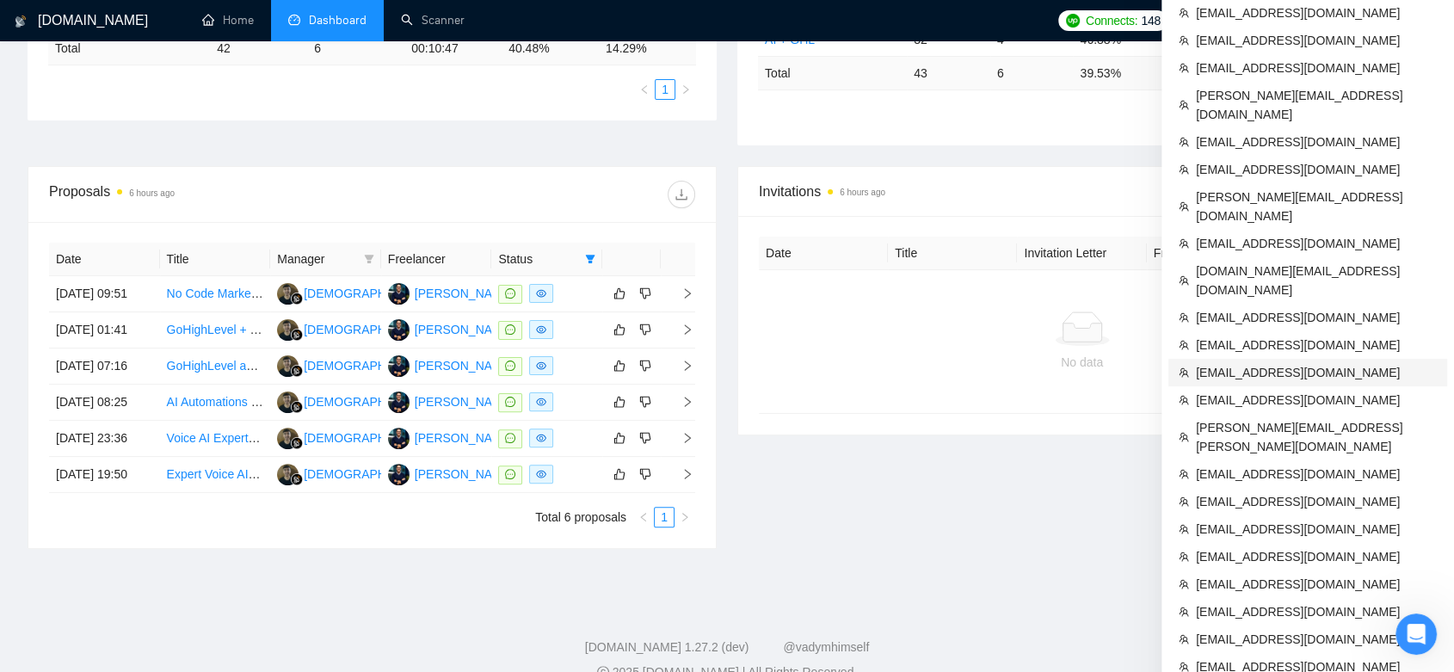
click at [1280, 363] on span "[EMAIL_ADDRESS][DOMAIN_NAME]" at bounding box center [1316, 372] width 241 height 19
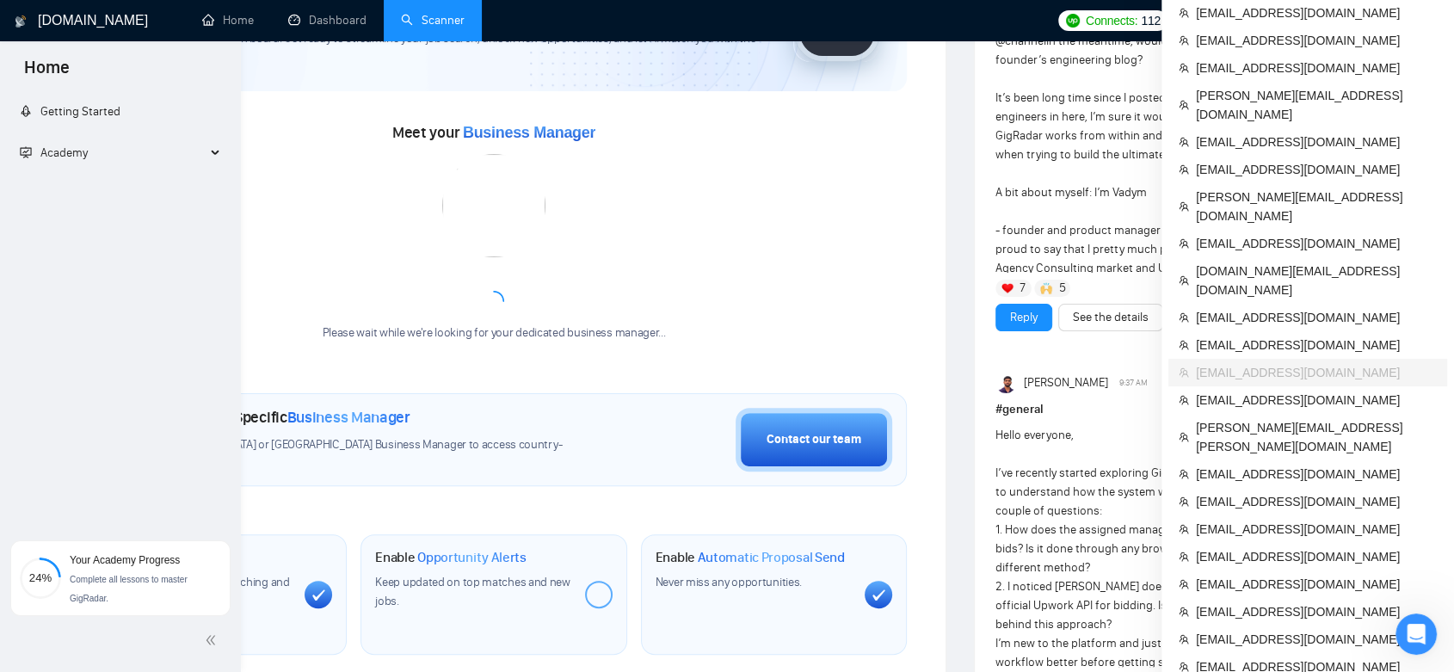
scroll to position [657, 0]
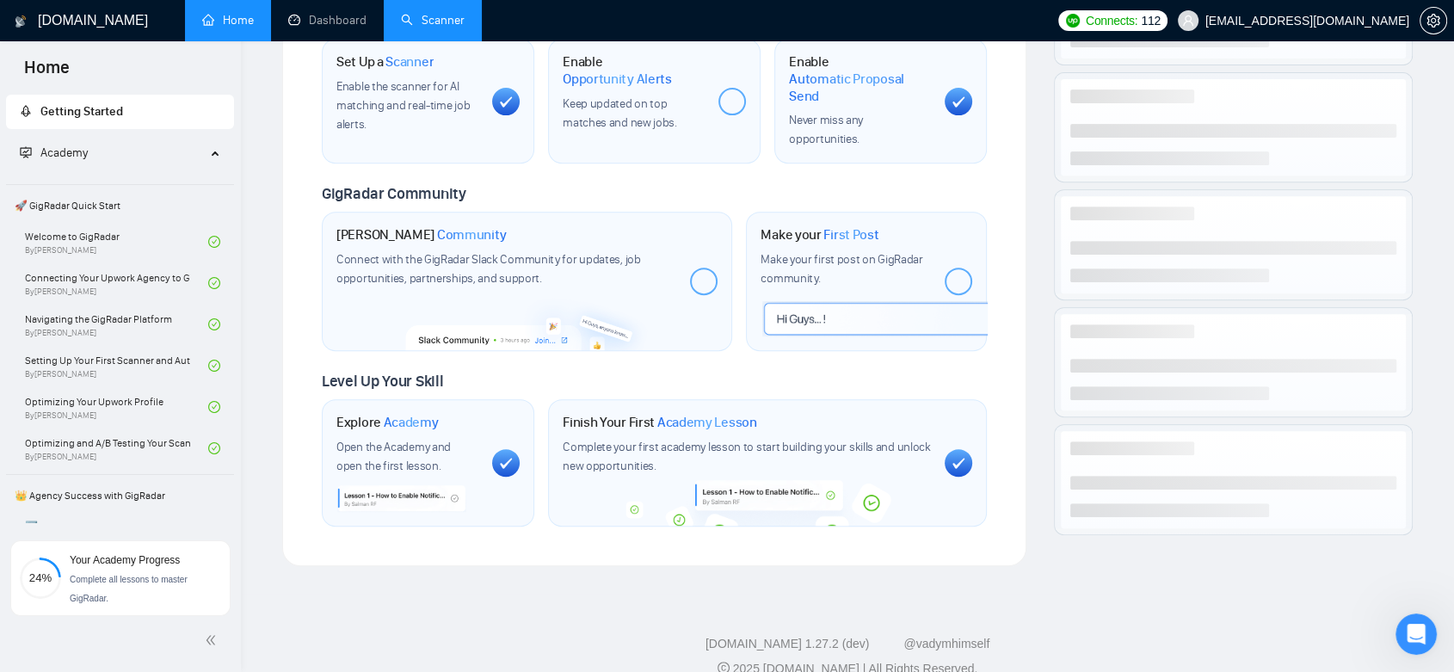
click at [424, 19] on link "Scanner" at bounding box center [433, 20] width 64 height 15
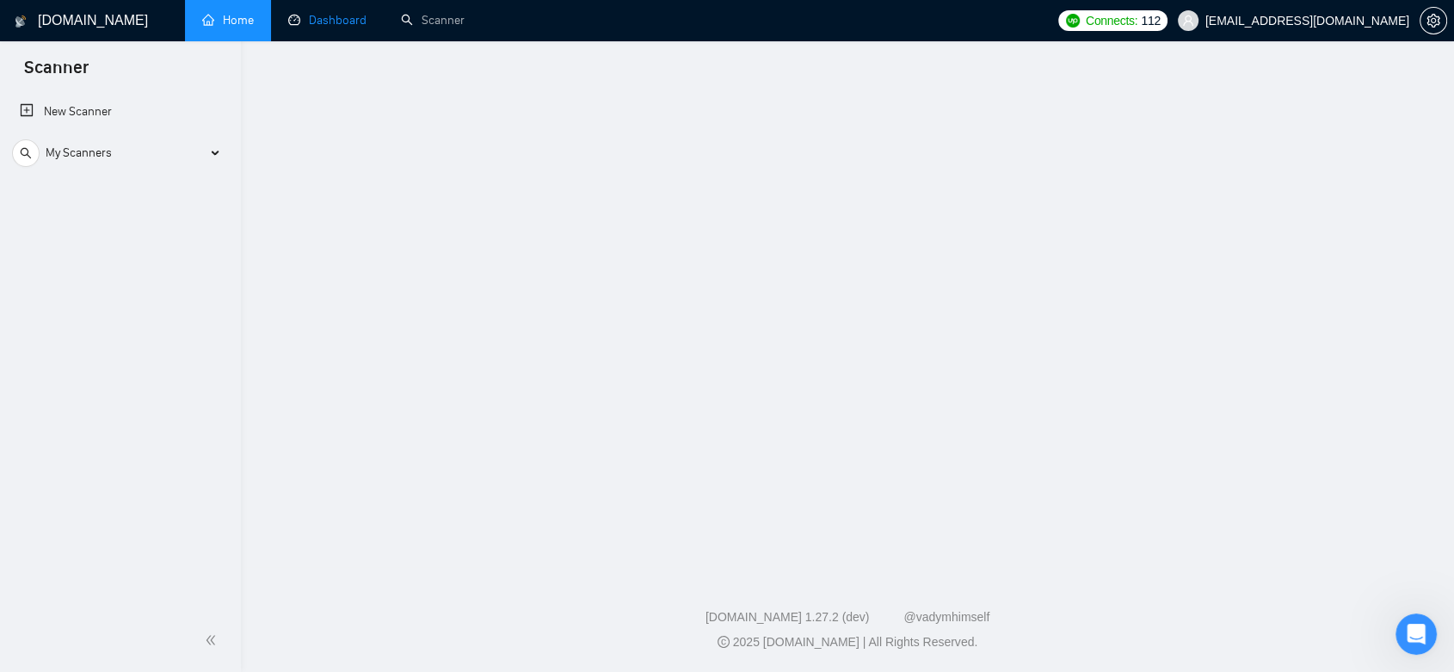
click at [338, 28] on link "Dashboard" at bounding box center [327, 20] width 78 height 15
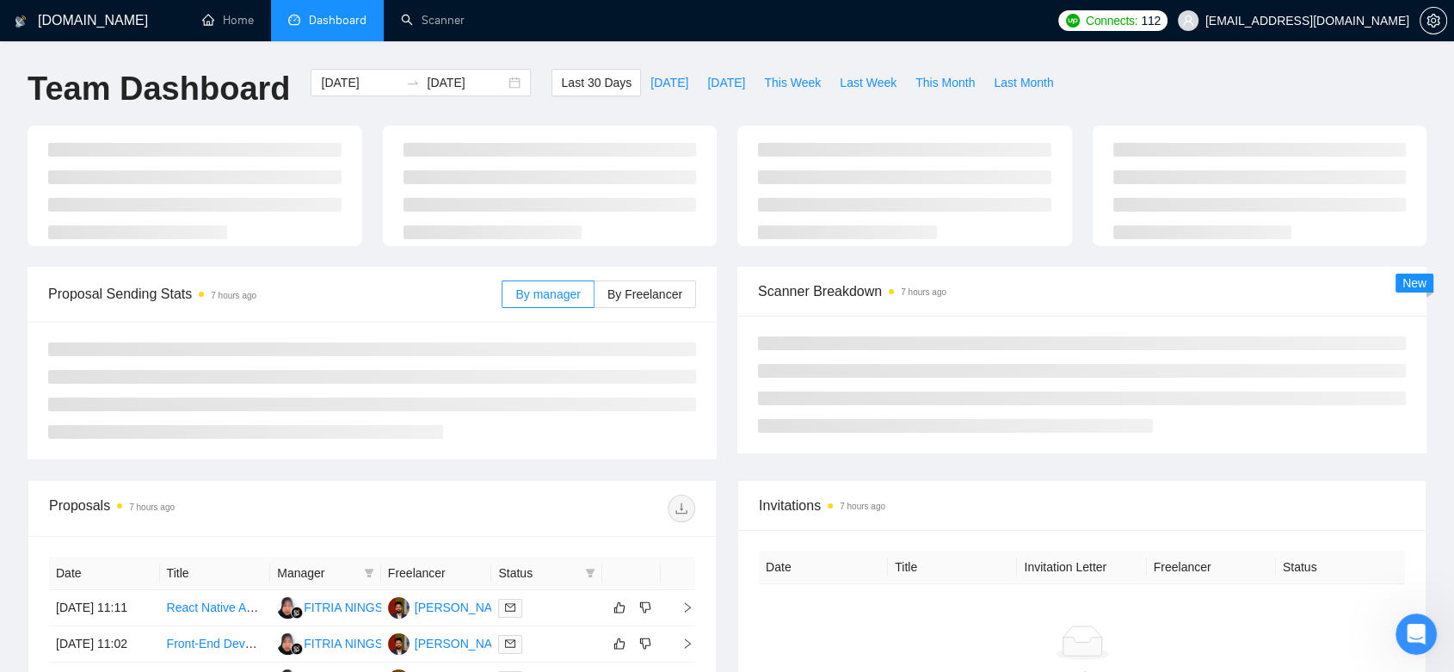
type input "[DATE]"
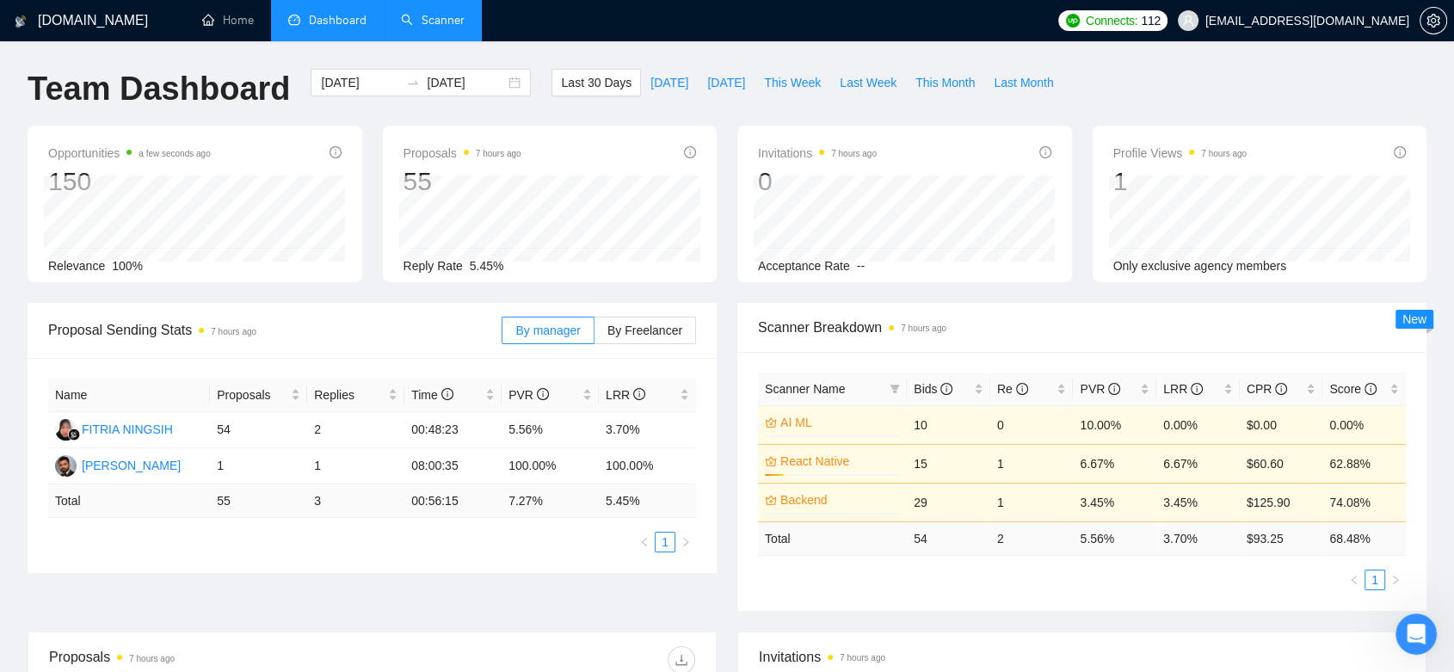
click at [423, 26] on link "Scanner" at bounding box center [433, 20] width 64 height 15
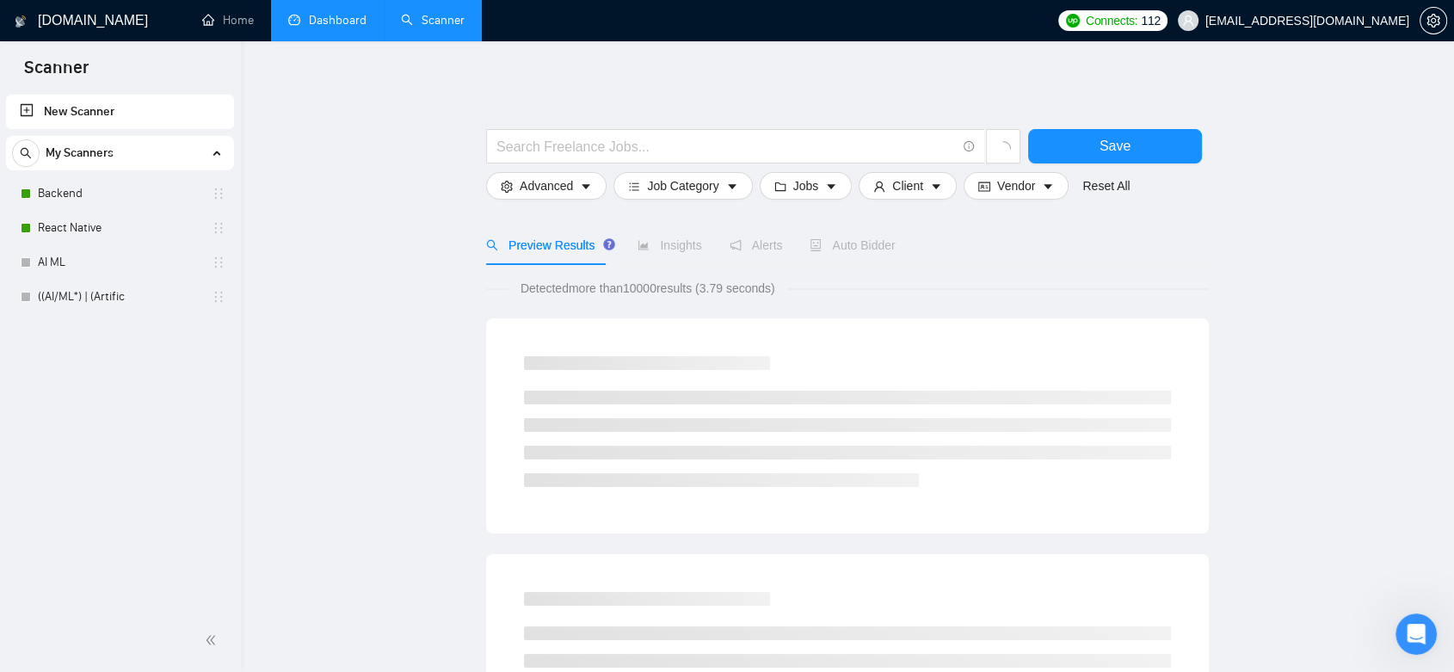
click at [346, 17] on link "Dashboard" at bounding box center [327, 20] width 78 height 15
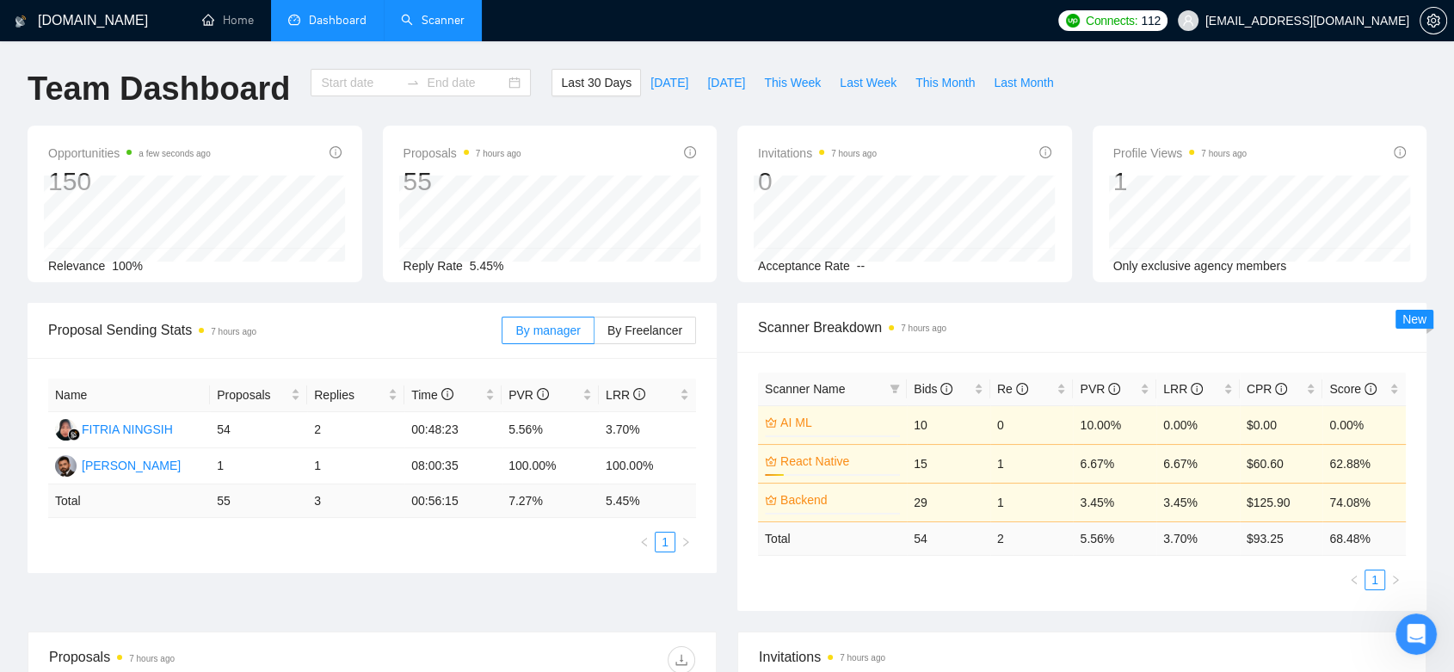
type input "[DATE]"
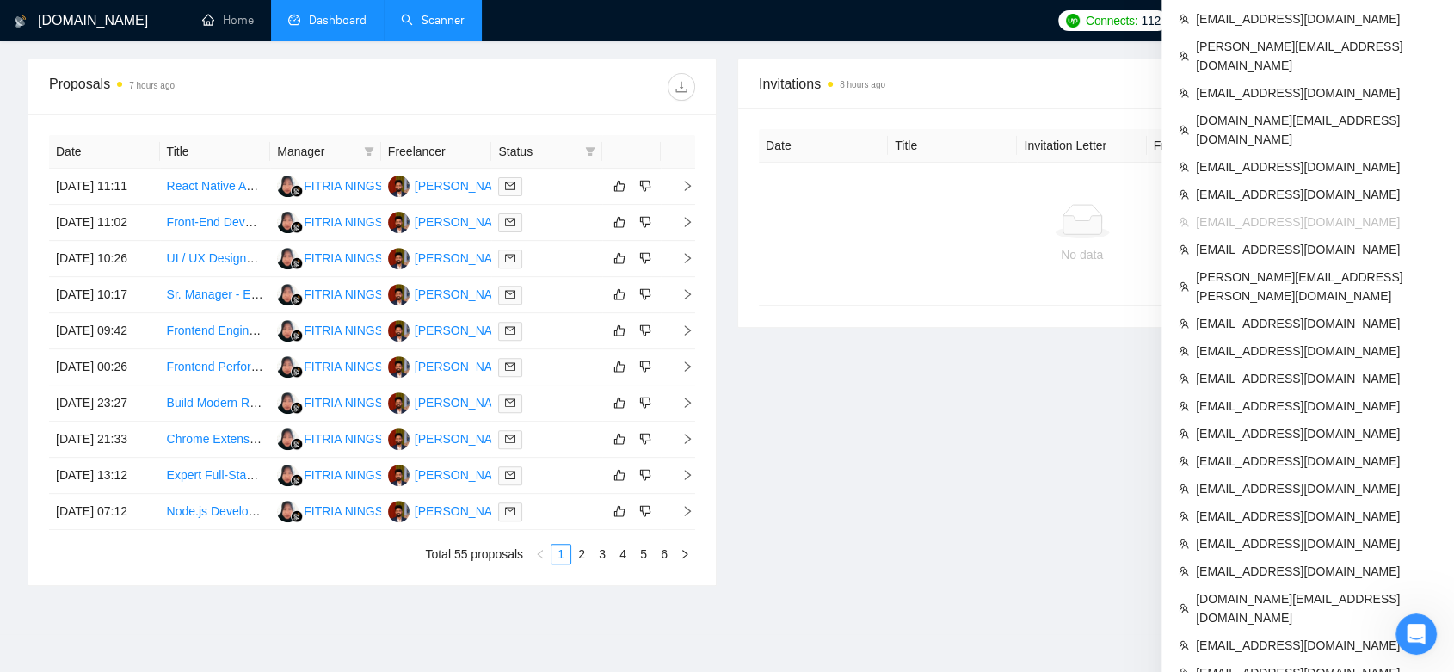
scroll to position [805, 0]
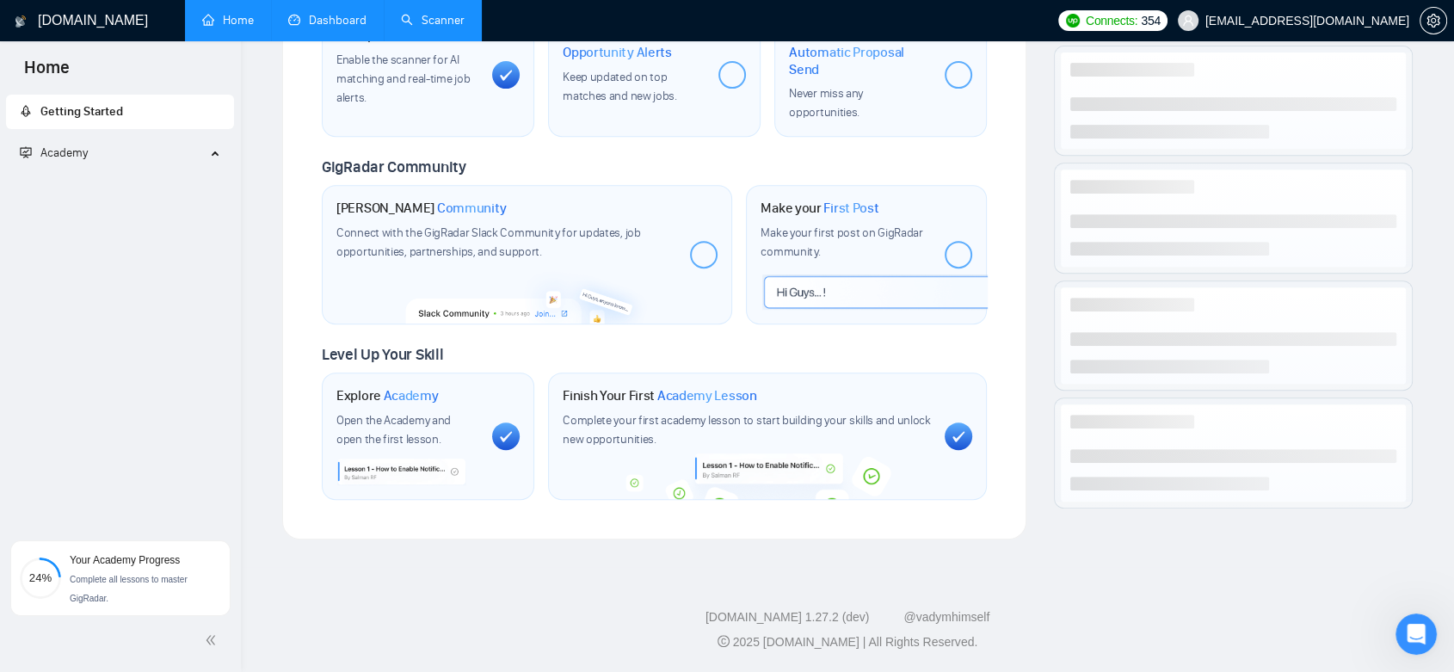
scroll to position [798, 0]
click at [354, 28] on link "Dashboard" at bounding box center [327, 20] width 78 height 15
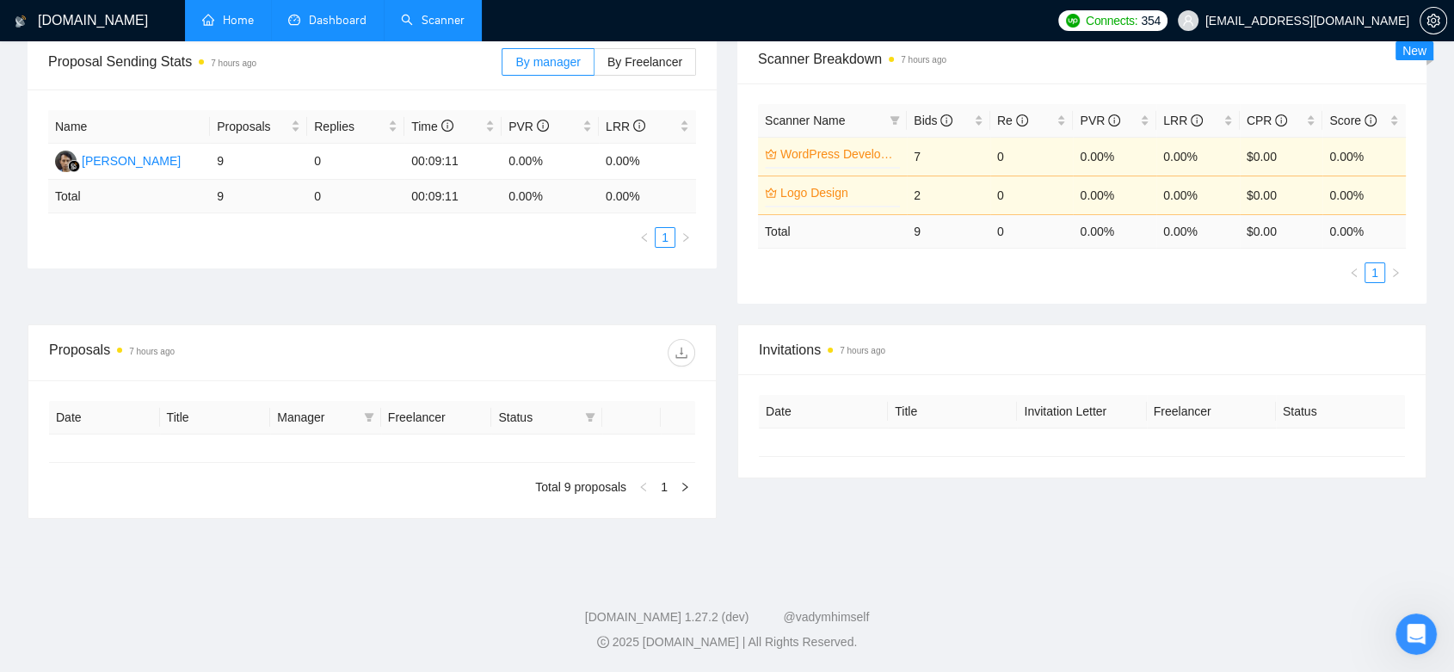
scroll to position [267, 0]
type input "[DATE]"
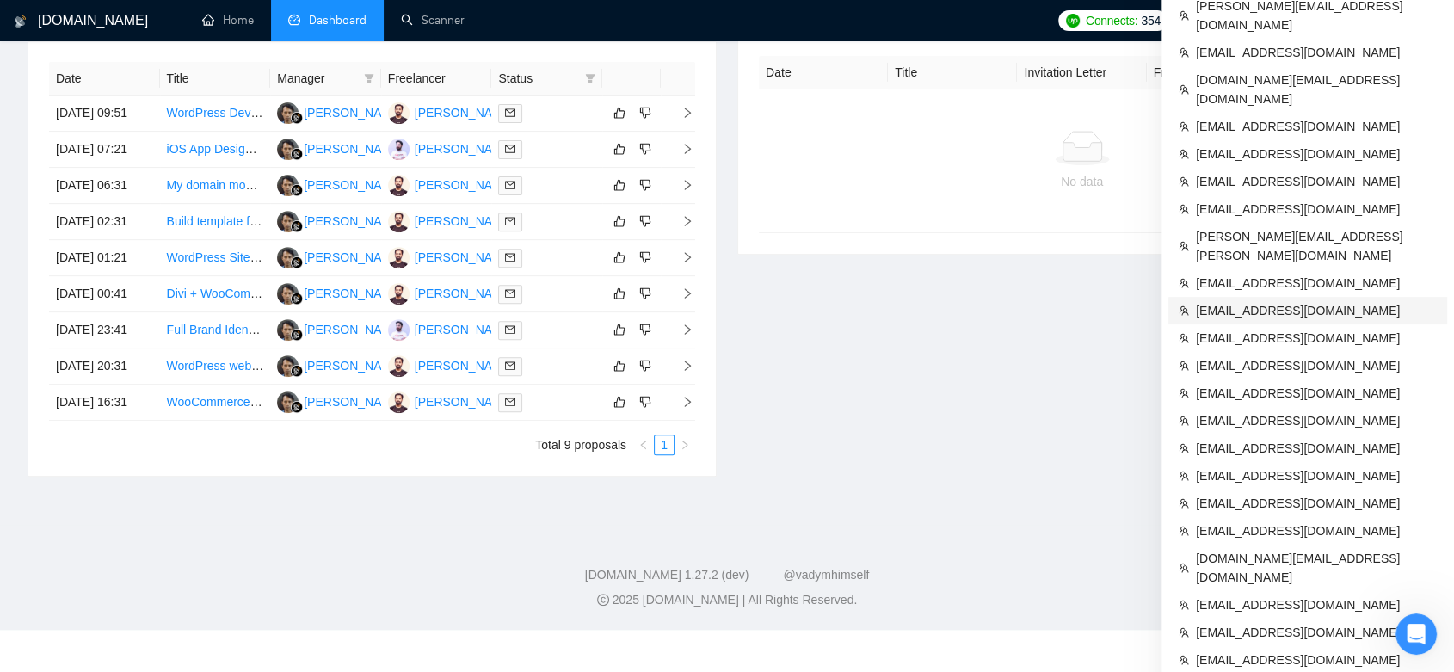
scroll to position [512, 0]
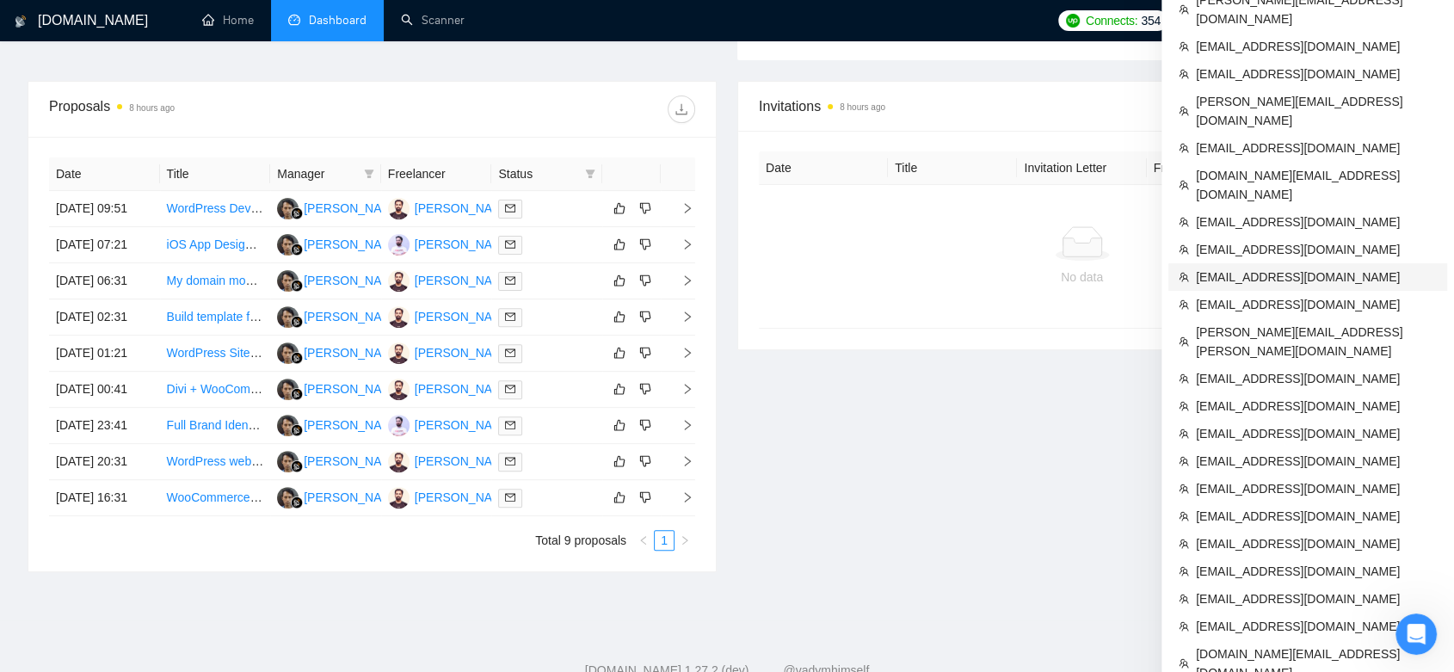
click at [1260, 268] on span "[EMAIL_ADDRESS][DOMAIN_NAME]" at bounding box center [1316, 277] width 241 height 19
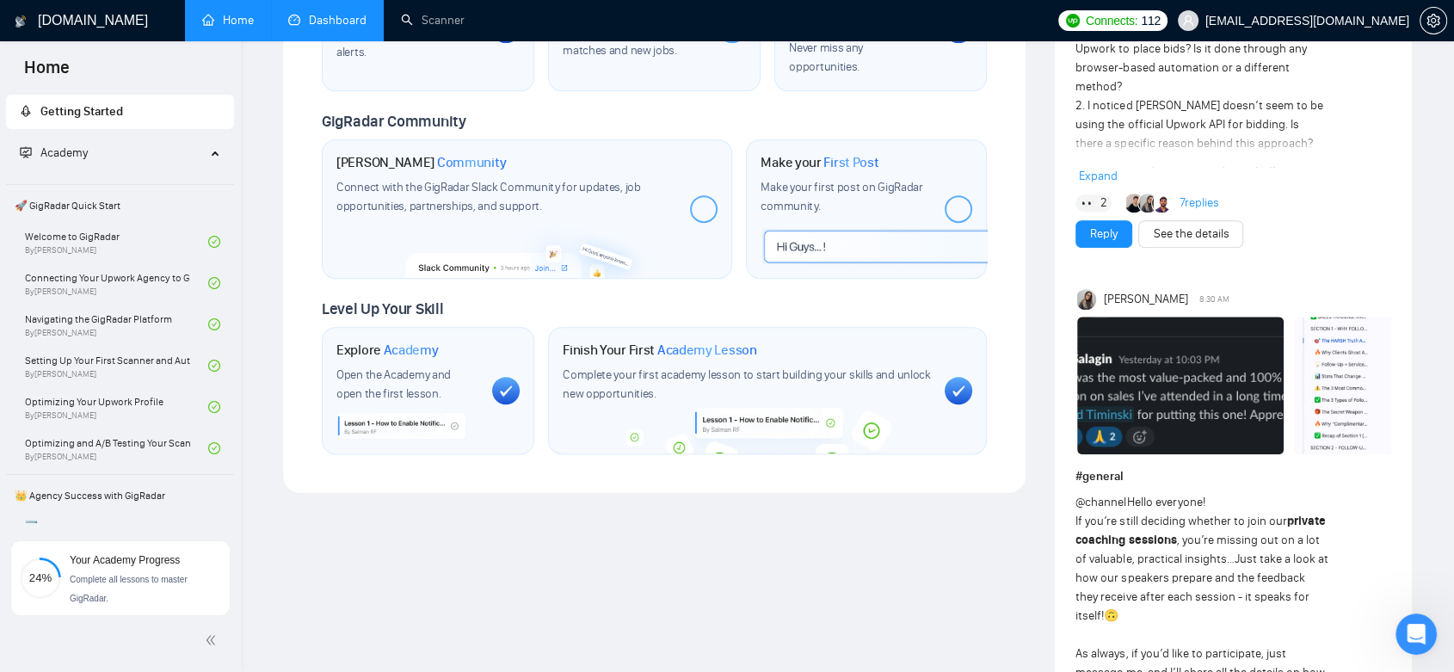
scroll to position [753, 0]
